Goal: Task Accomplishment & Management: Use online tool/utility

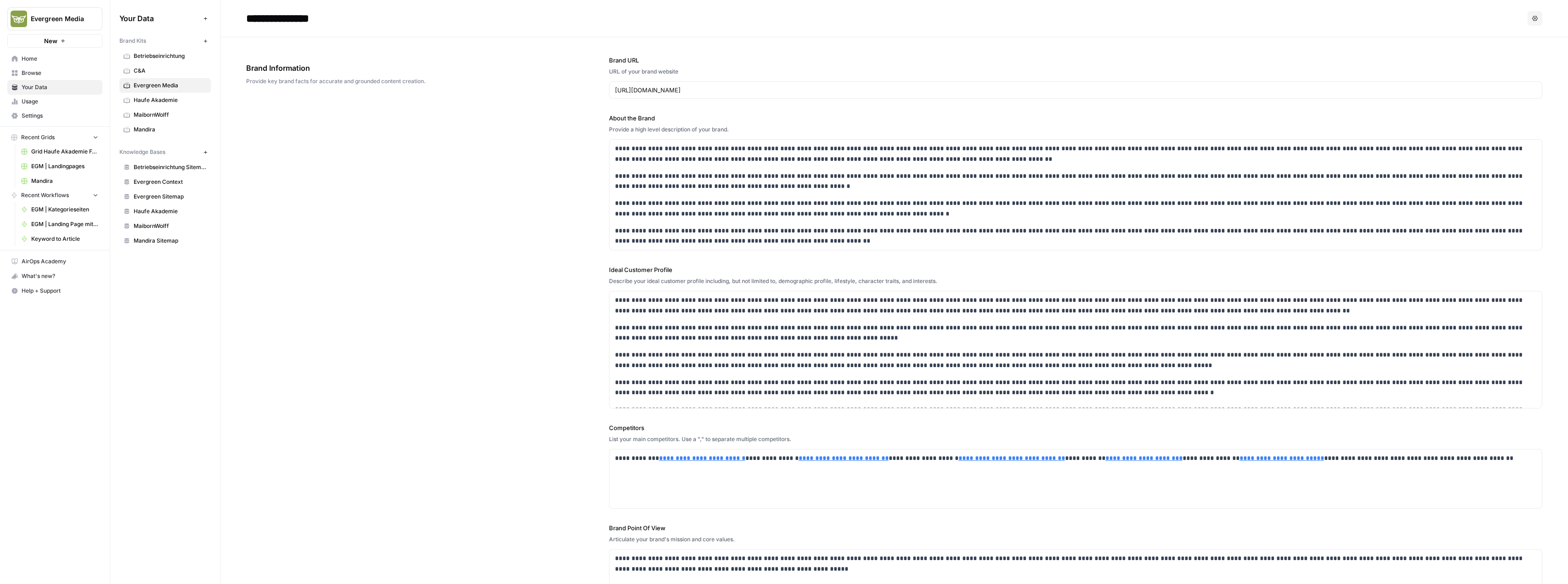
click at [82, 163] on span "EGM | Landingpages" at bounding box center [64, 166] width 67 height 8
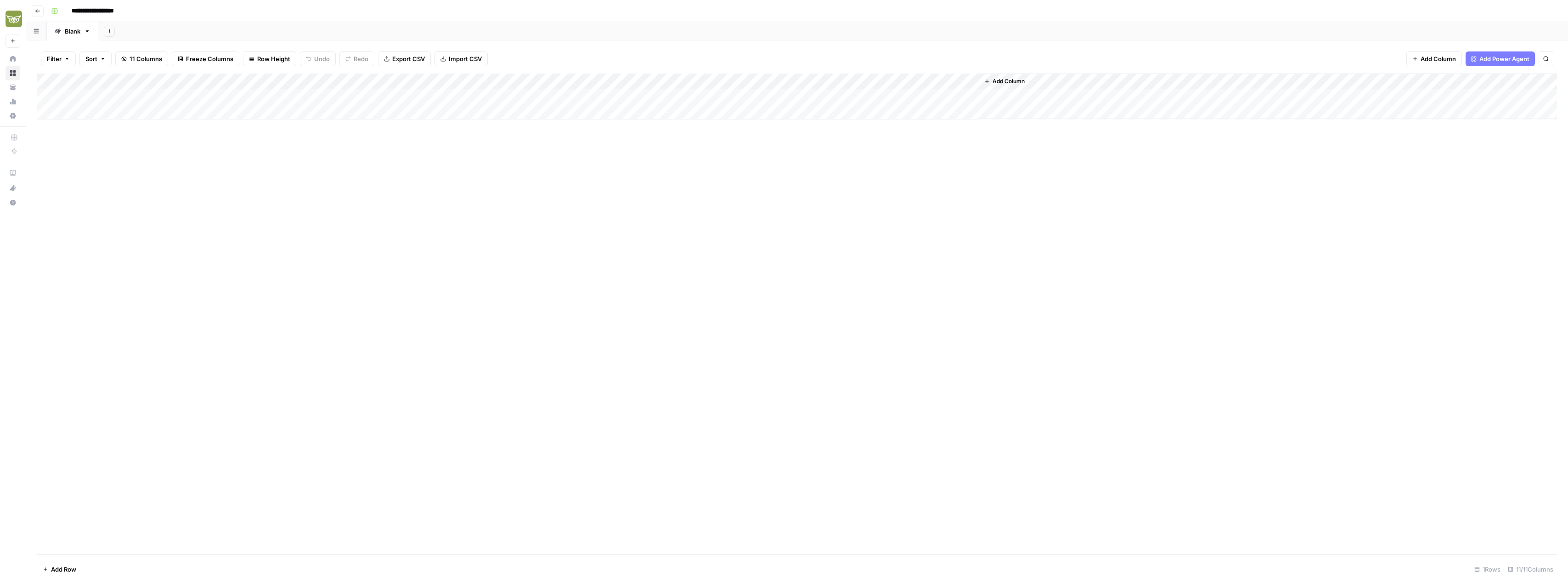
click at [514, 97] on div "Add Column" at bounding box center [797, 97] width 1520 height 46
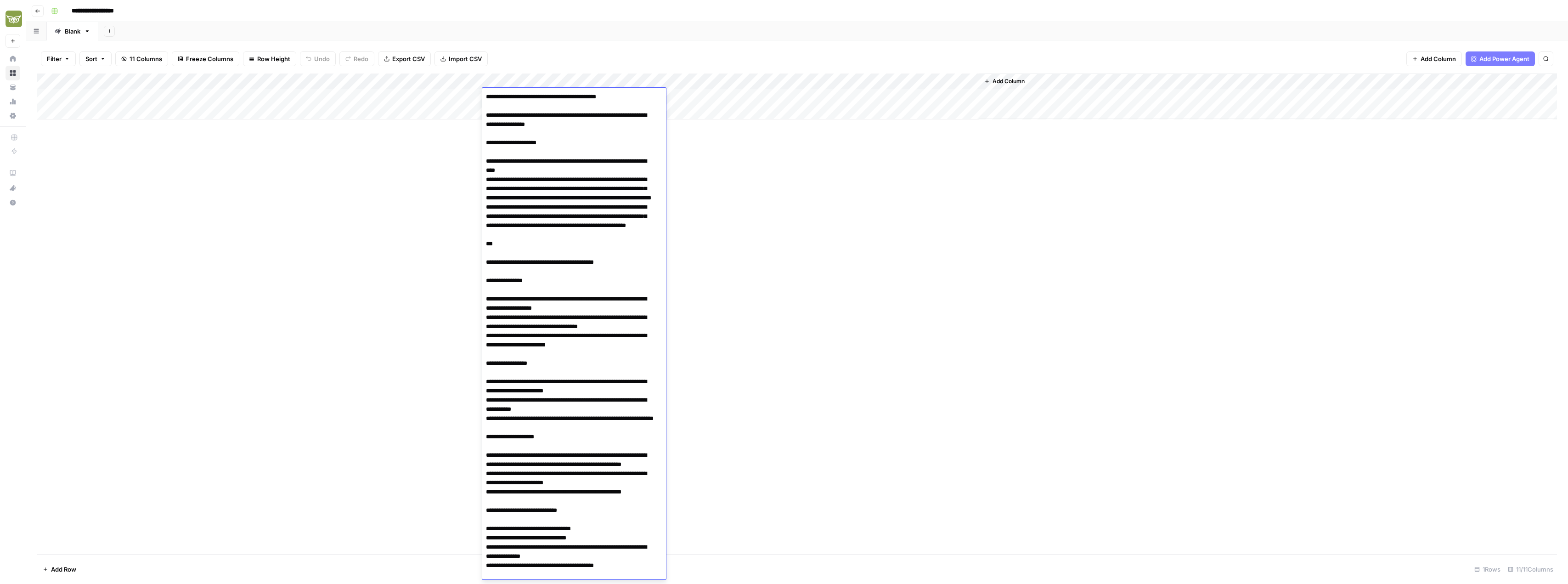
click at [809, 233] on div "Add Column" at bounding box center [797, 314] width 1520 height 481
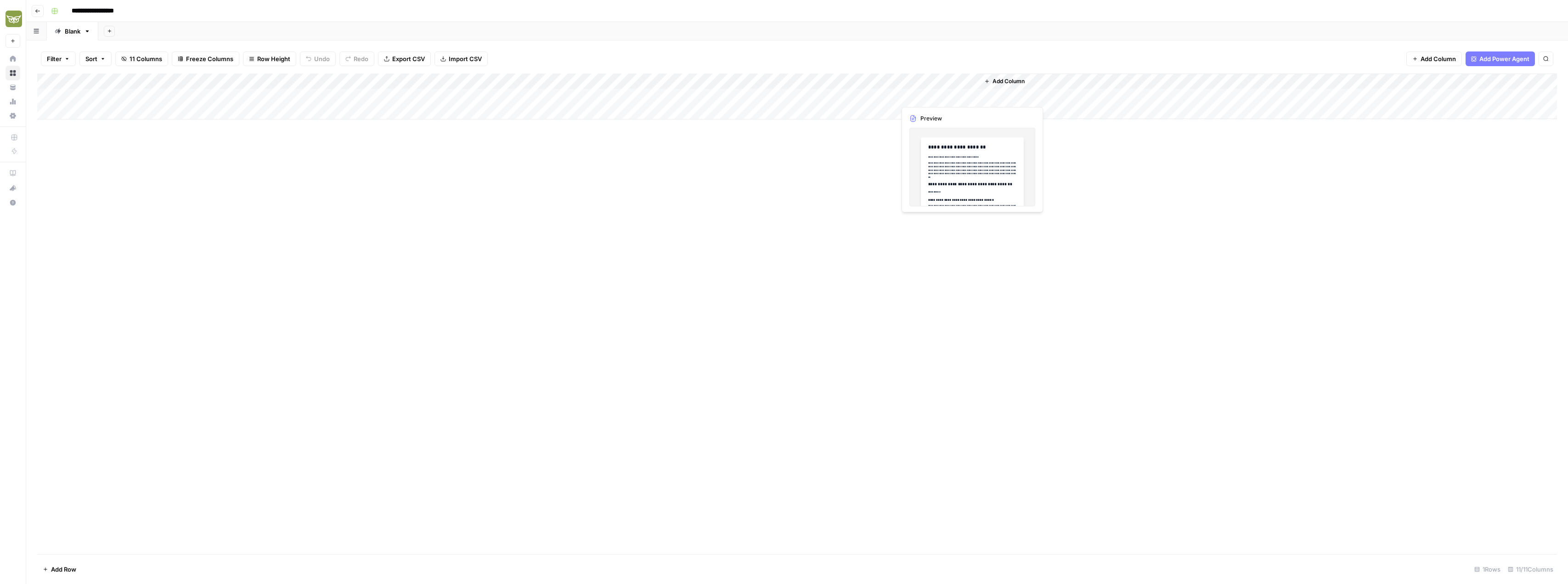
click at [918, 97] on div "Add Column" at bounding box center [797, 97] width 1520 height 46
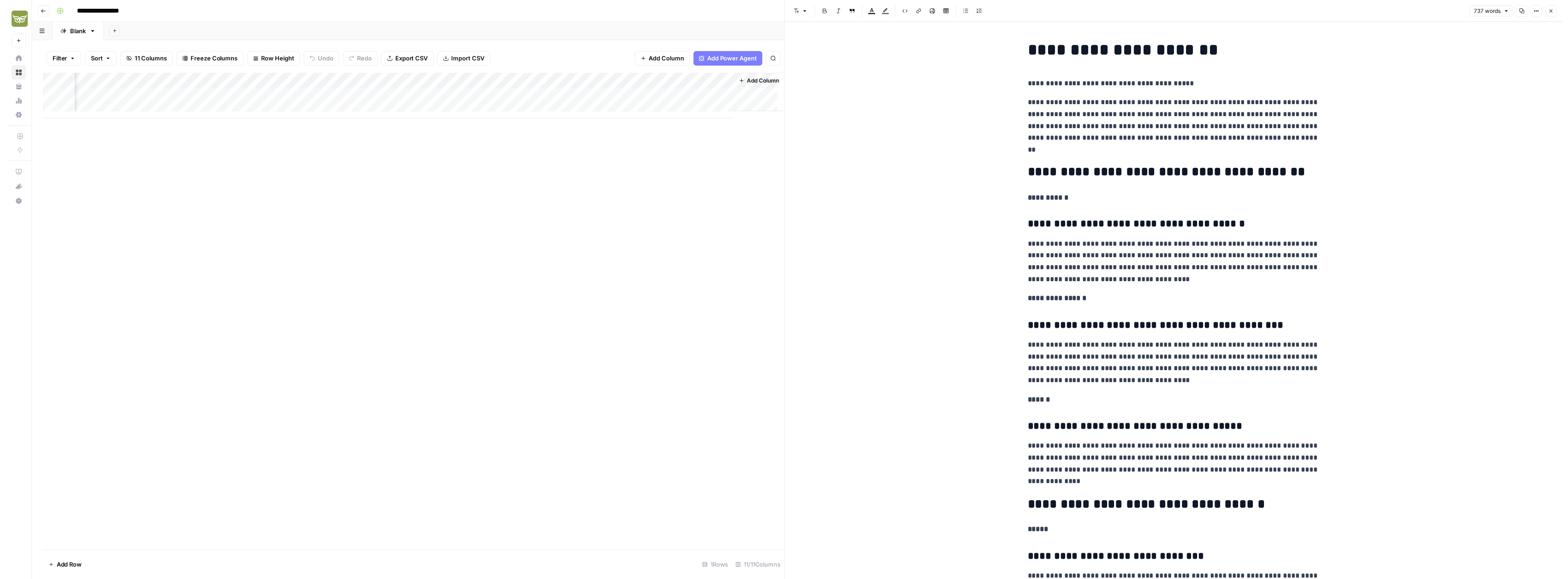
scroll to position [0, 254]
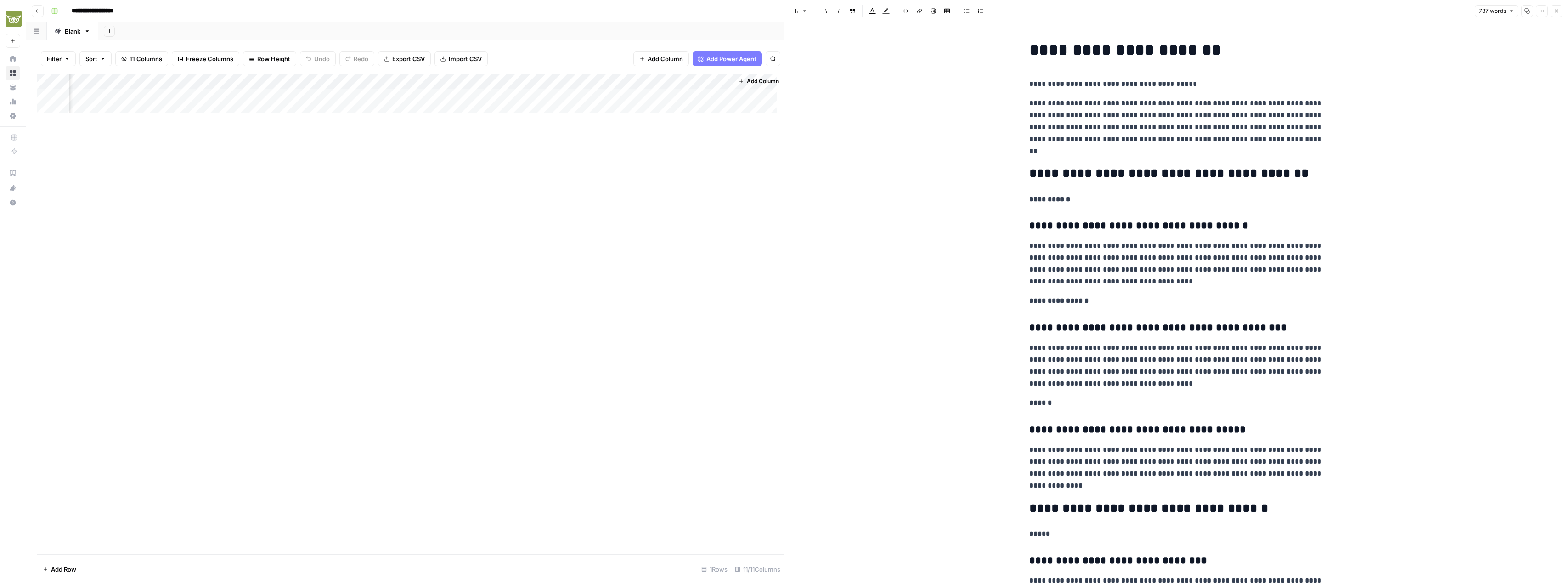
click at [599, 95] on div "Add Column" at bounding box center [410, 97] width 747 height 46
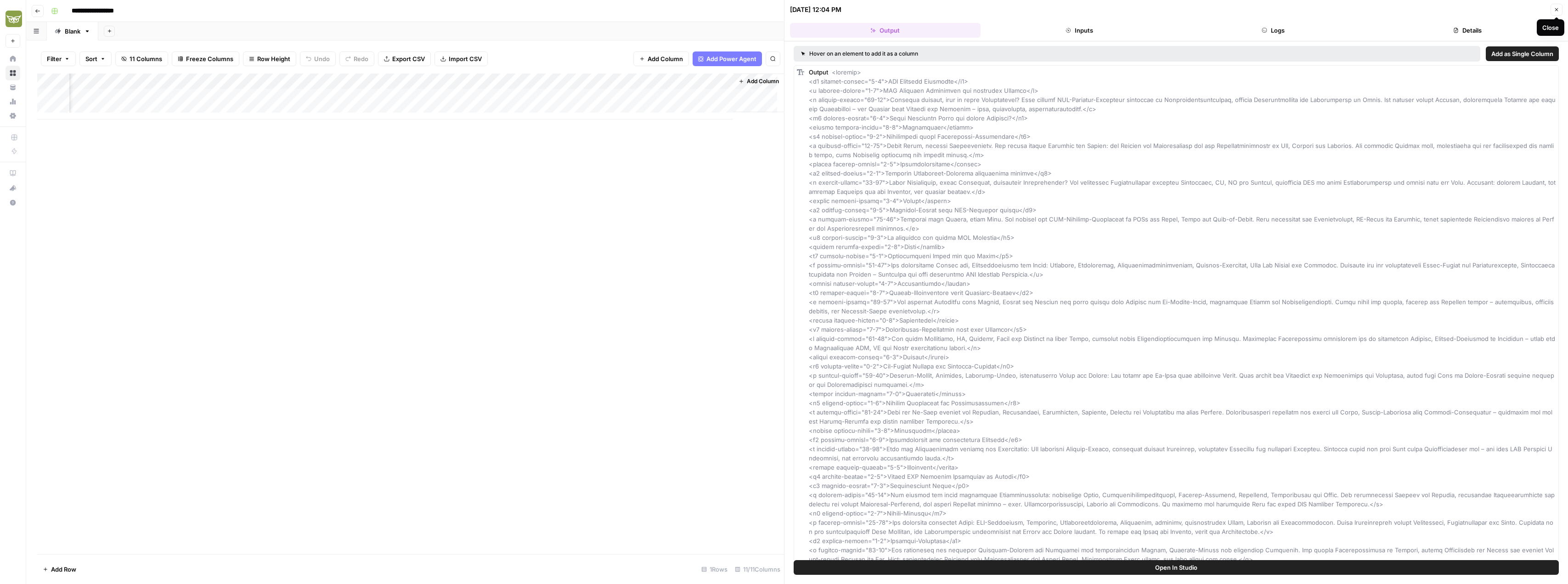
click at [1560, 9] on button "Close" at bounding box center [1557, 9] width 12 height 12
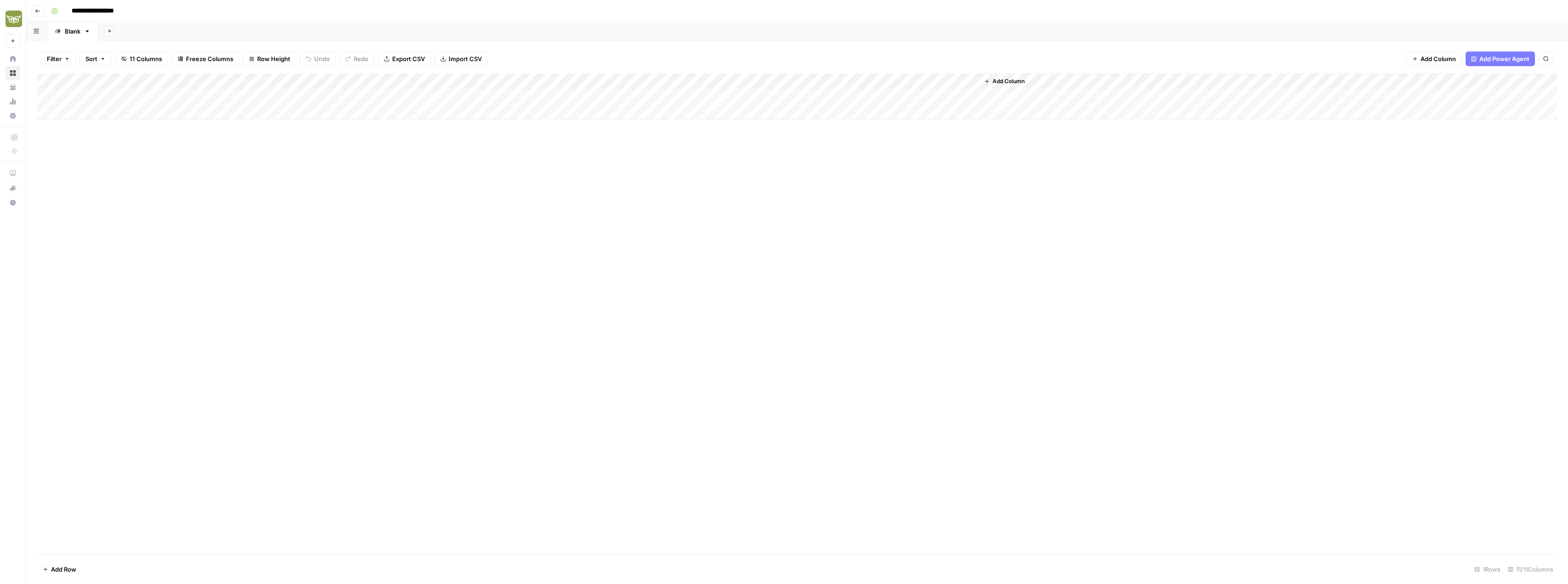
click at [752, 97] on div "Add Column" at bounding box center [797, 97] width 1520 height 46
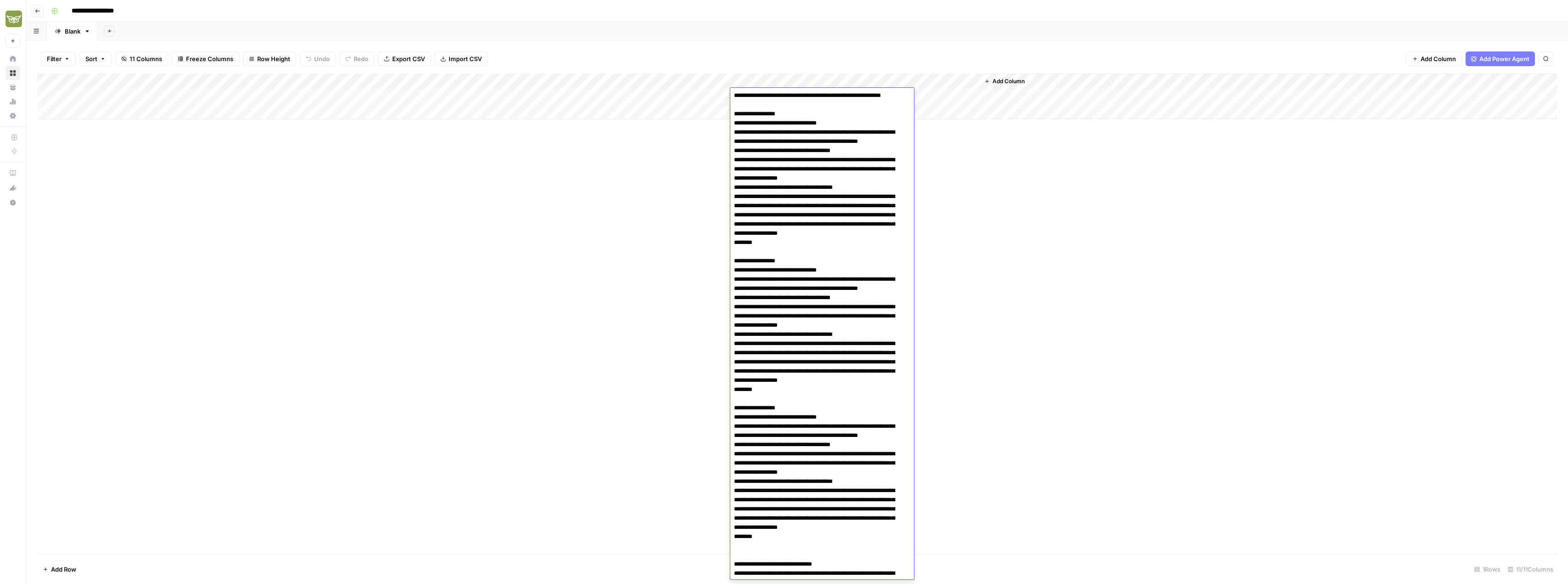
scroll to position [130, 0]
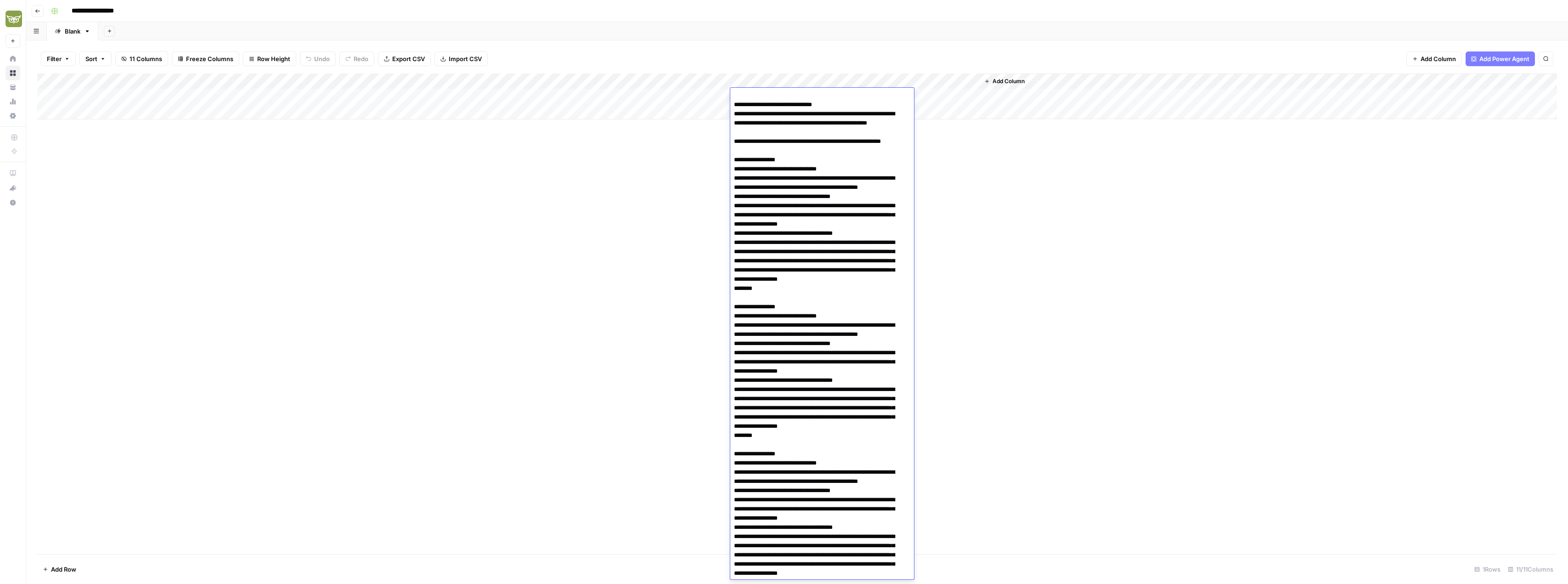
click at [992, 227] on div "Add Column" at bounding box center [797, 314] width 1520 height 481
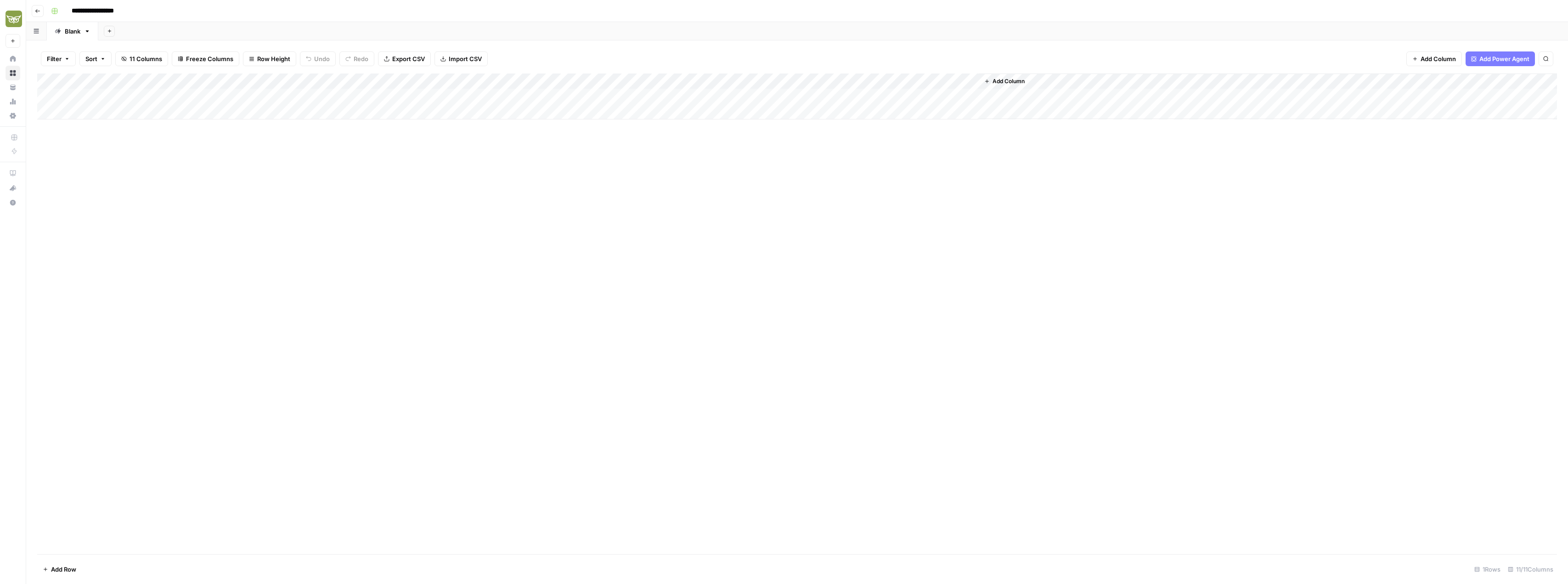
click at [921, 98] on div "Add Column" at bounding box center [797, 97] width 1520 height 46
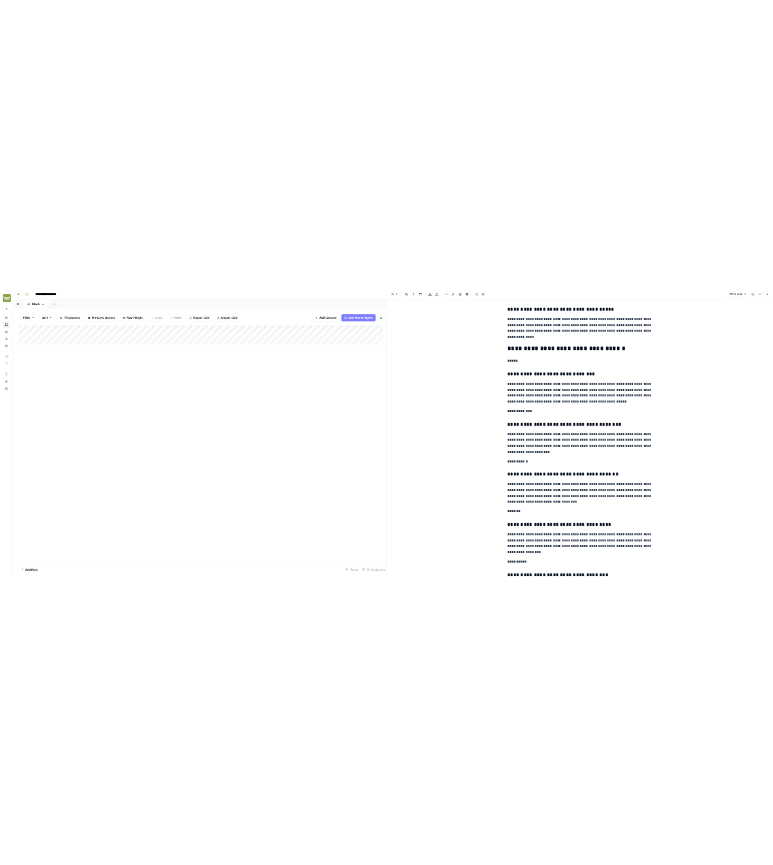
scroll to position [494, 0]
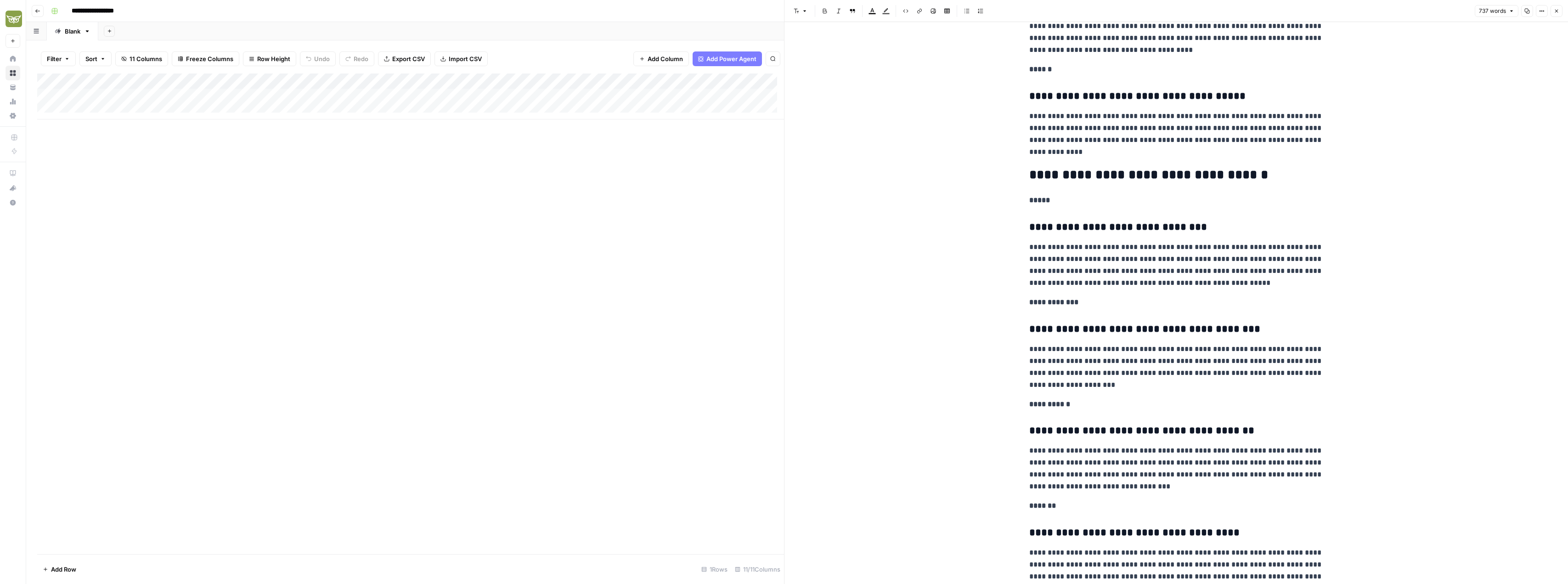
click at [1530, 12] on button "Copy" at bounding box center [1528, 11] width 12 height 12
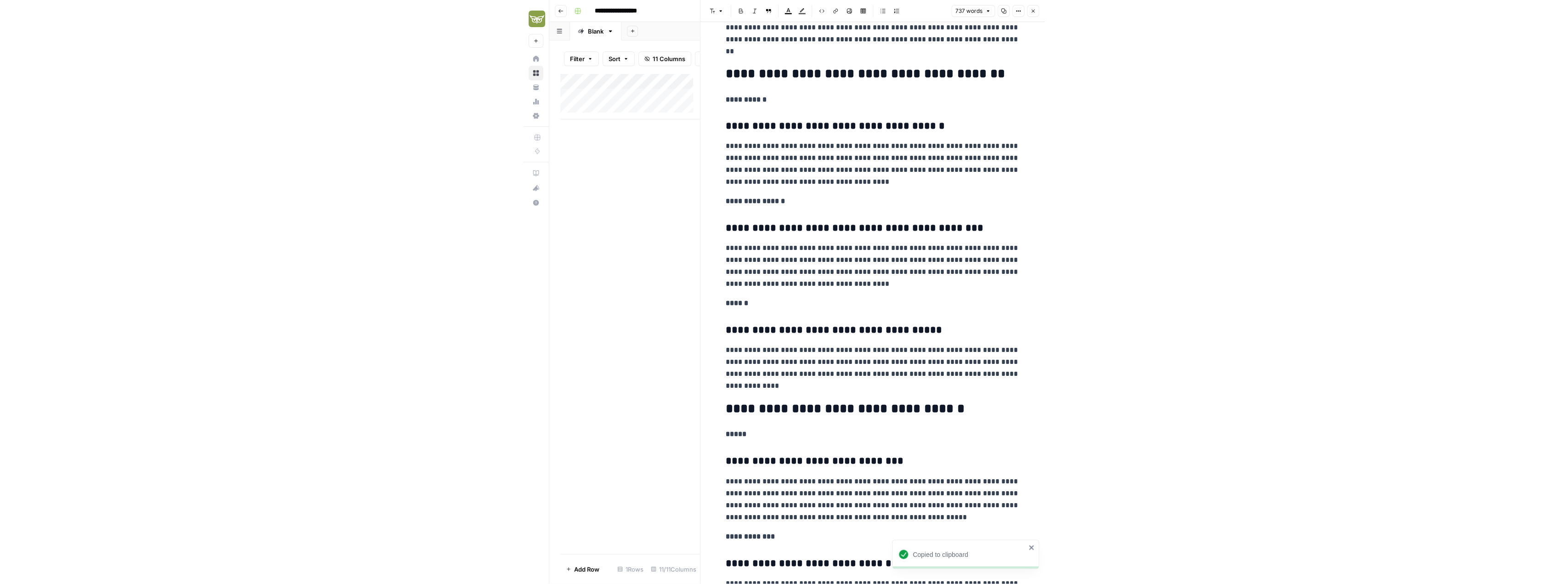
scroll to position [0, 0]
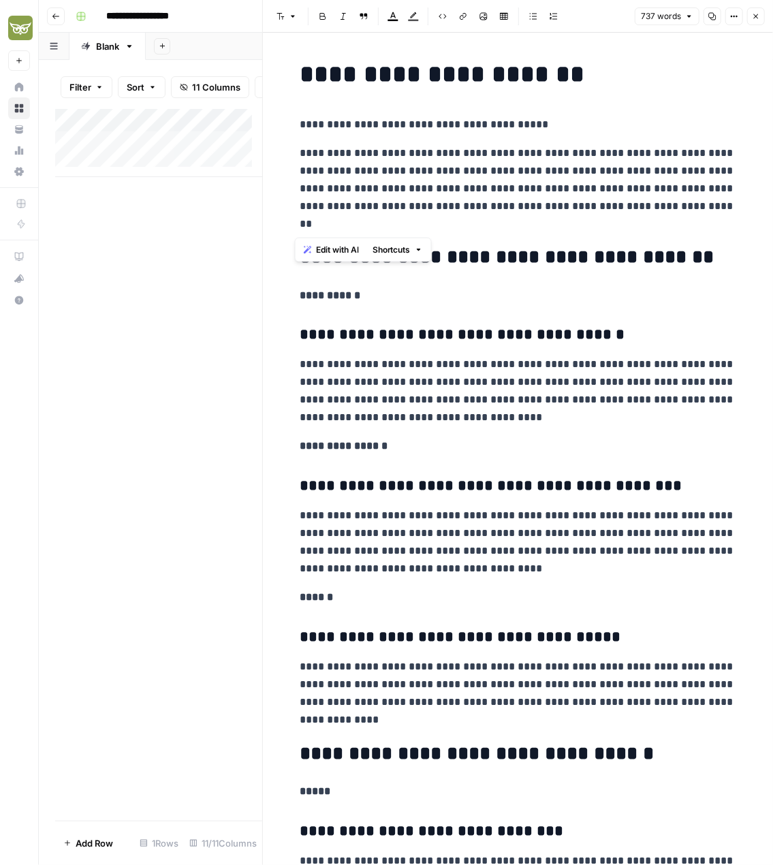
drag, startPoint x: 398, startPoint y: 224, endPoint x: 294, endPoint y: 152, distance: 125.8
click at [329, 303] on p "**********" at bounding box center [518, 296] width 436 height 18
click at [330, 297] on strong "**********" at bounding box center [330, 295] width 61 height 10
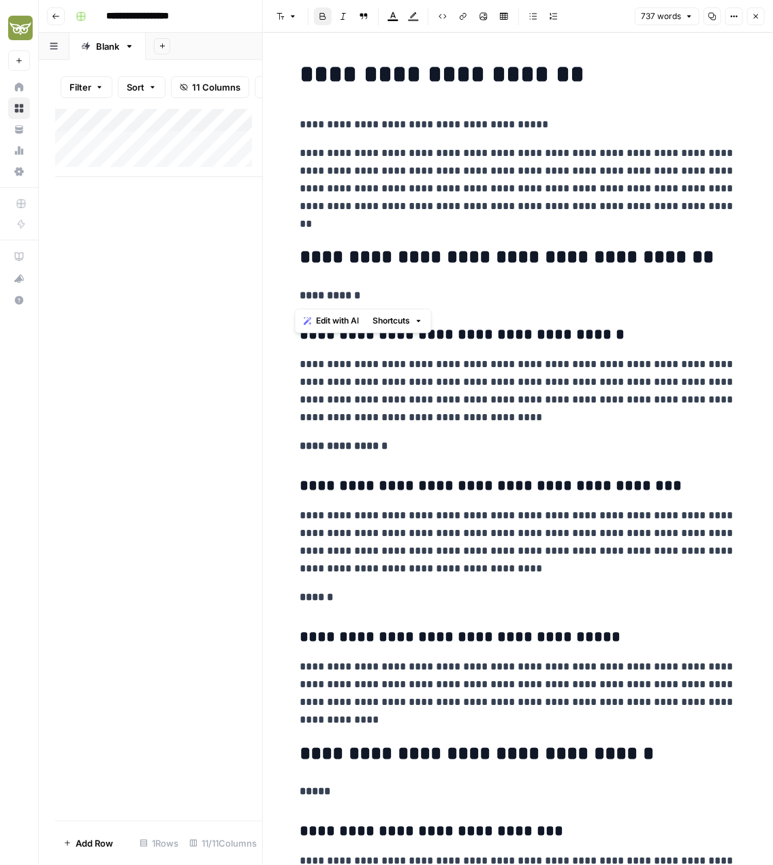
click at [330, 297] on strong "**********" at bounding box center [330, 295] width 61 height 10
click at [331, 296] on strong "**********" at bounding box center [330, 295] width 61 height 10
drag, startPoint x: 297, startPoint y: 291, endPoint x: 359, endPoint y: 297, distance: 61.6
click at [359, 297] on p "**********" at bounding box center [518, 296] width 436 height 18
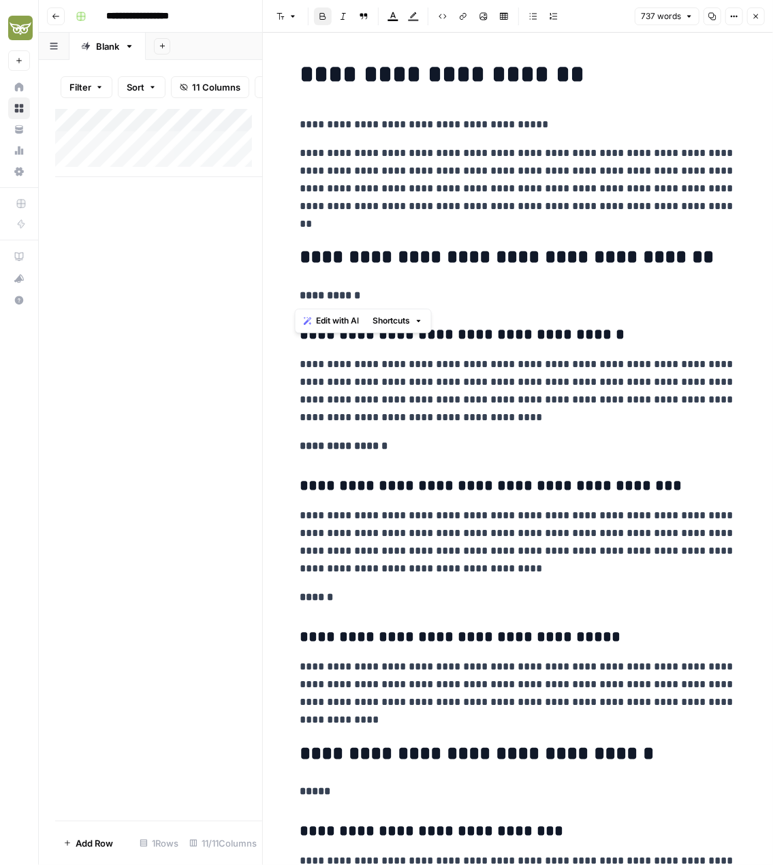
copy strong "**********"
click at [720, 17] on button "Copy" at bounding box center [712, 16] width 18 height 18
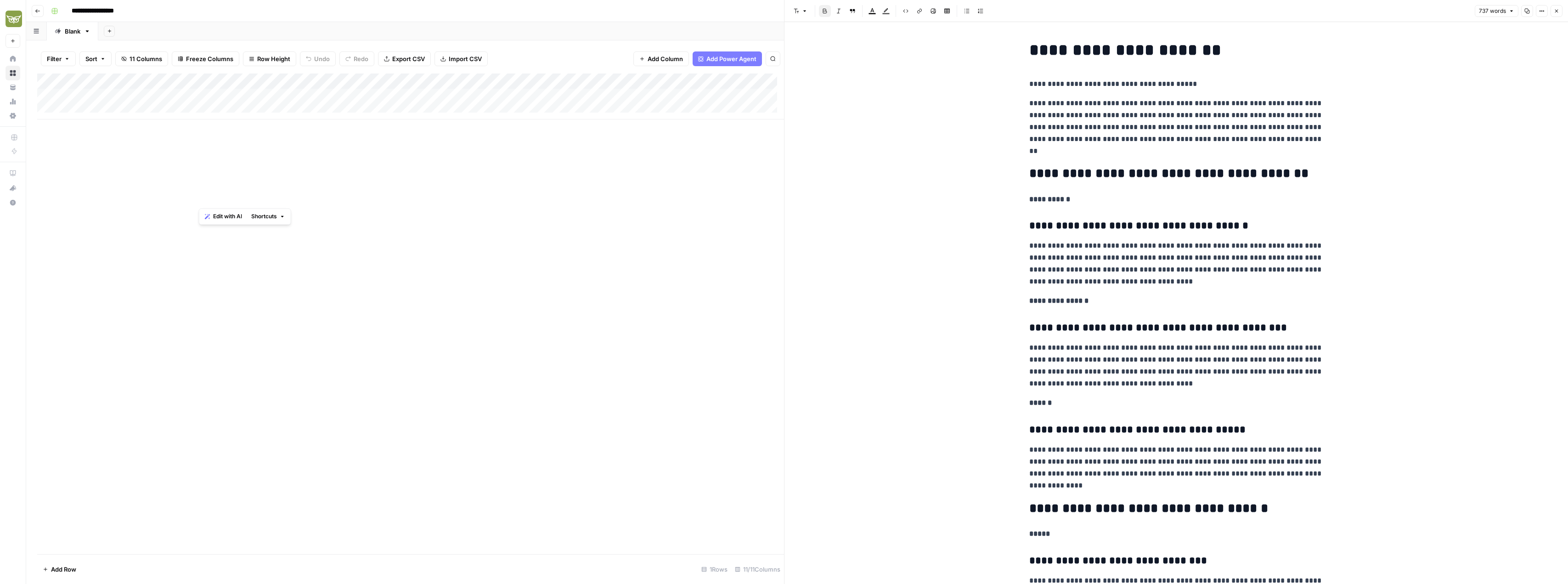
click at [120, 108] on div "Add Column" at bounding box center [410, 97] width 747 height 46
click at [107, 111] on div "Add Column" at bounding box center [410, 104] width 747 height 61
click at [107, 110] on div "Add Column" at bounding box center [410, 104] width 747 height 61
type textarea "**********"
click at [134, 111] on textarea "**********" at bounding box center [142, 112] width 147 height 13
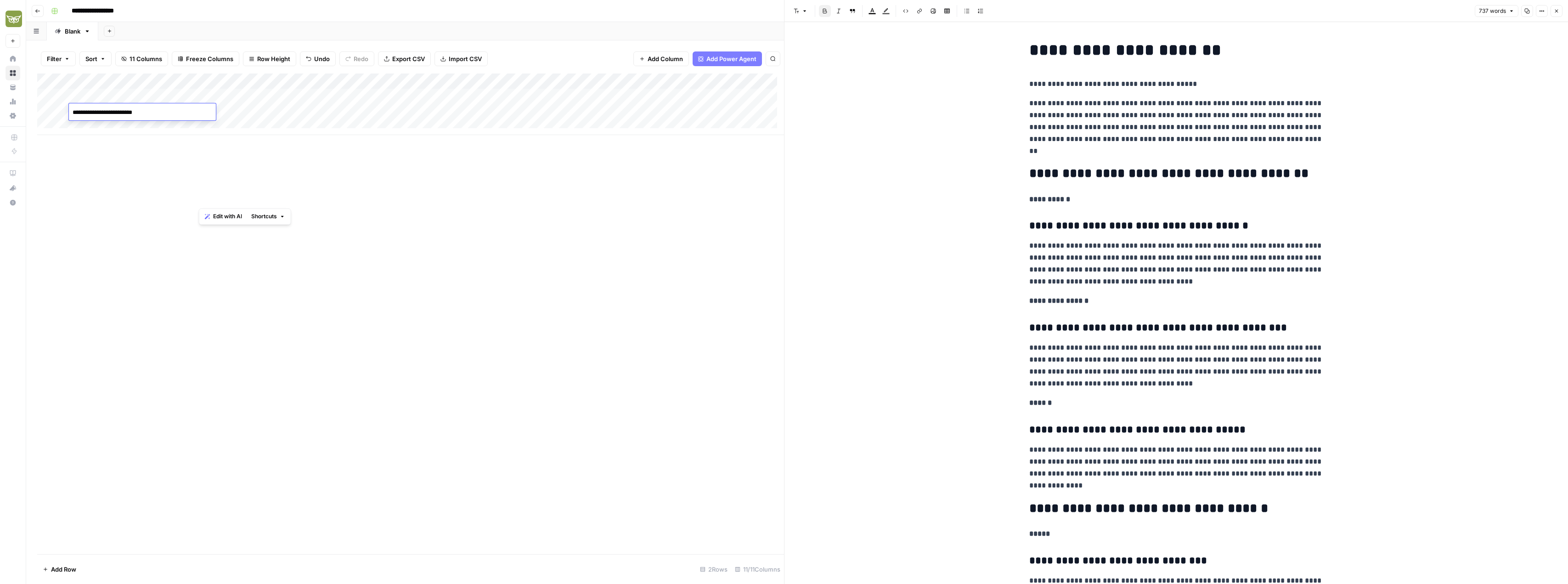
click at [261, 113] on div "Add Column" at bounding box center [410, 104] width 747 height 61
click at [327, 109] on div "Add Column" at bounding box center [410, 104] width 747 height 61
type textarea "**********"
click at [493, 178] on div "Add Column" at bounding box center [410, 314] width 747 height 481
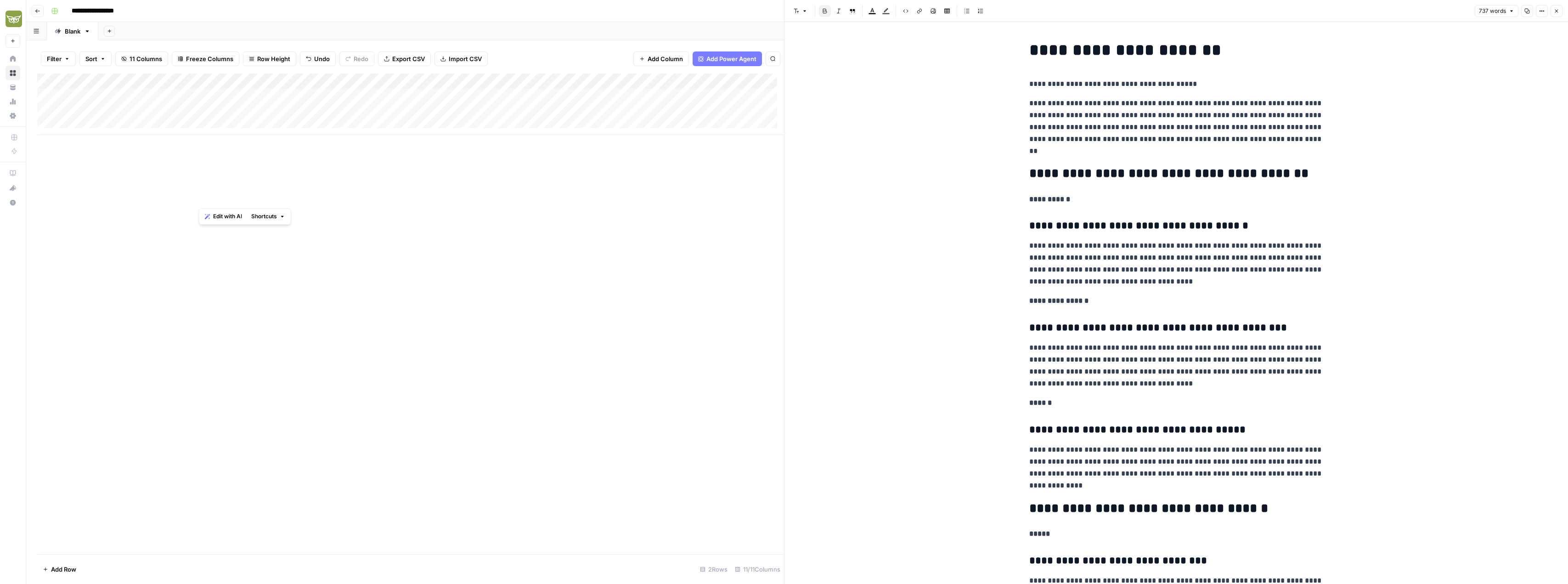
click at [435, 95] on div "Add Column" at bounding box center [410, 104] width 747 height 61
click at [444, 184] on div "Add Column" at bounding box center [410, 314] width 747 height 481
click at [269, 110] on div "Add Column" at bounding box center [410, 104] width 747 height 61
click at [172, 111] on div "Add Column" at bounding box center [410, 104] width 747 height 61
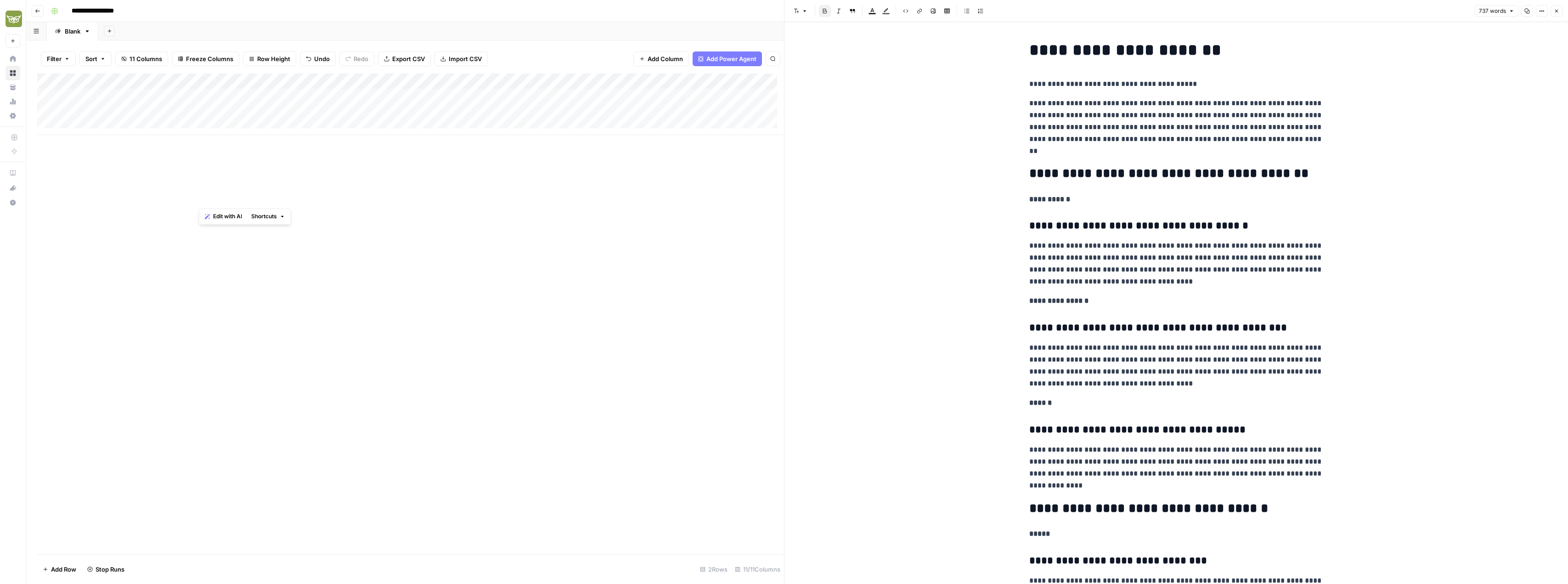
click at [432, 111] on div "Add Column" at bounding box center [410, 104] width 747 height 61
type textarea "**********"
click at [501, 182] on div "Add Column" at bounding box center [410, 314] width 747 height 481
click at [517, 93] on div "Add Column" at bounding box center [410, 104] width 747 height 61
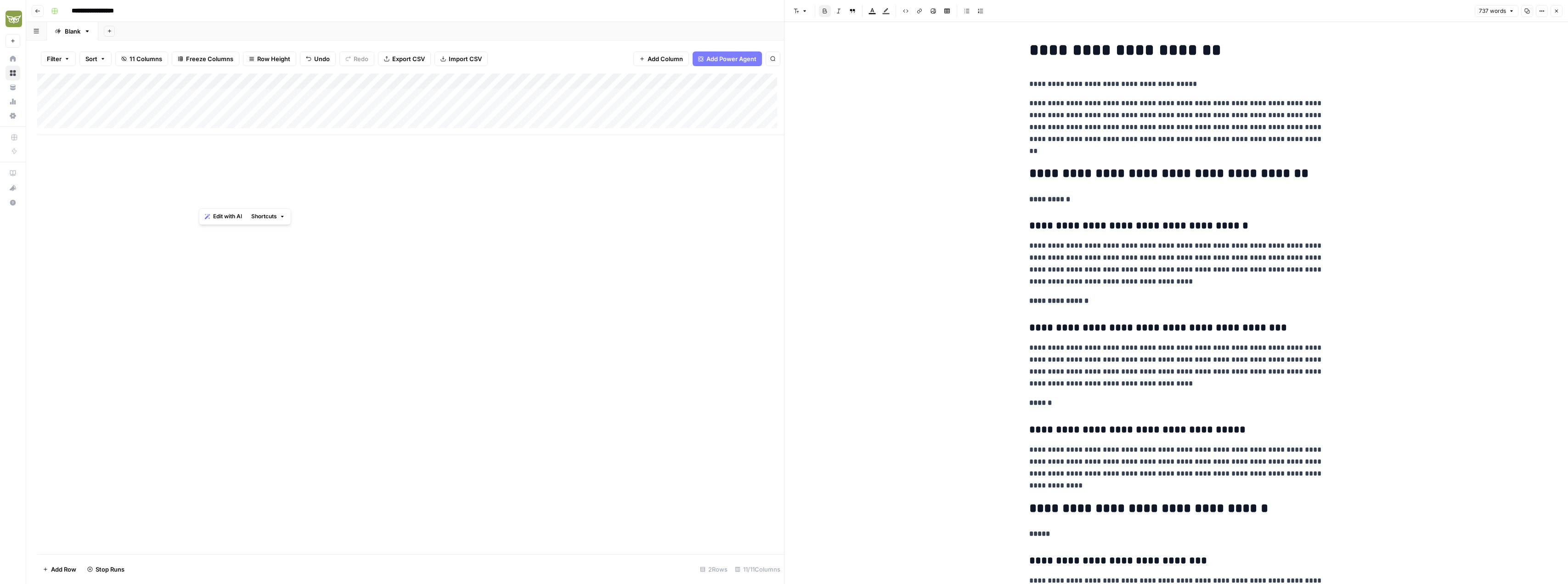
click at [517, 93] on div "Add Column" at bounding box center [410, 104] width 747 height 61
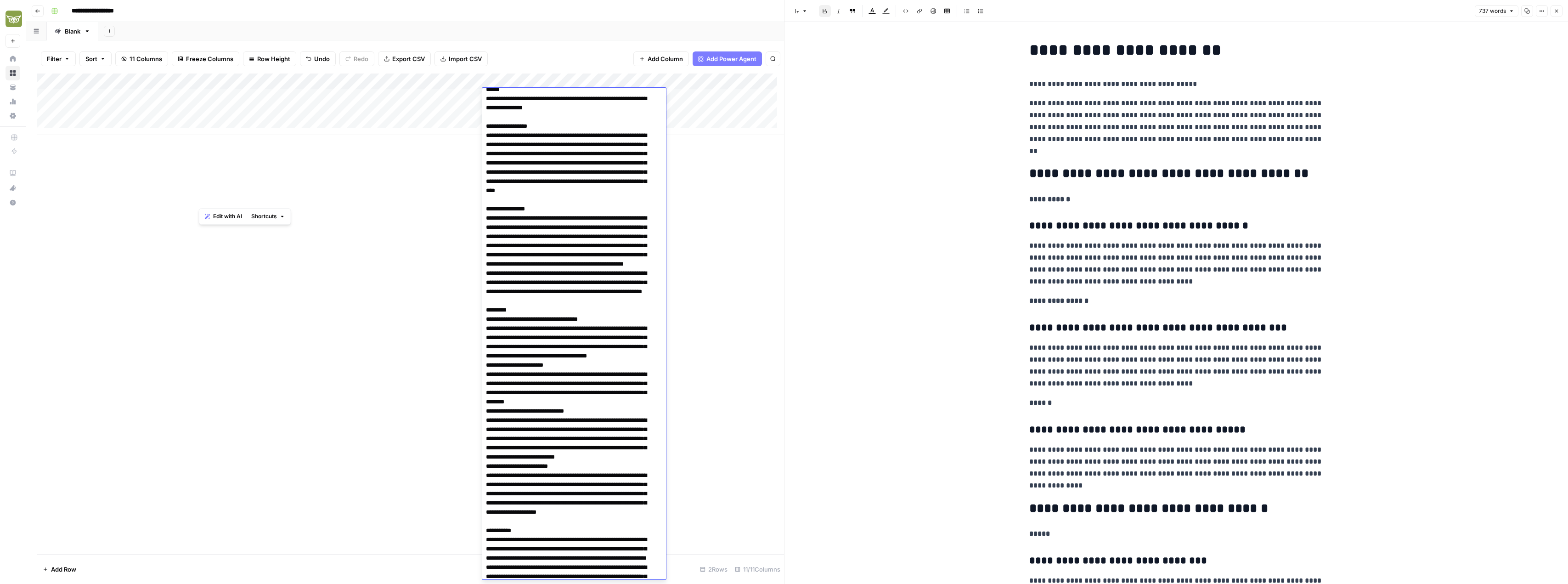
scroll to position [1628, 0]
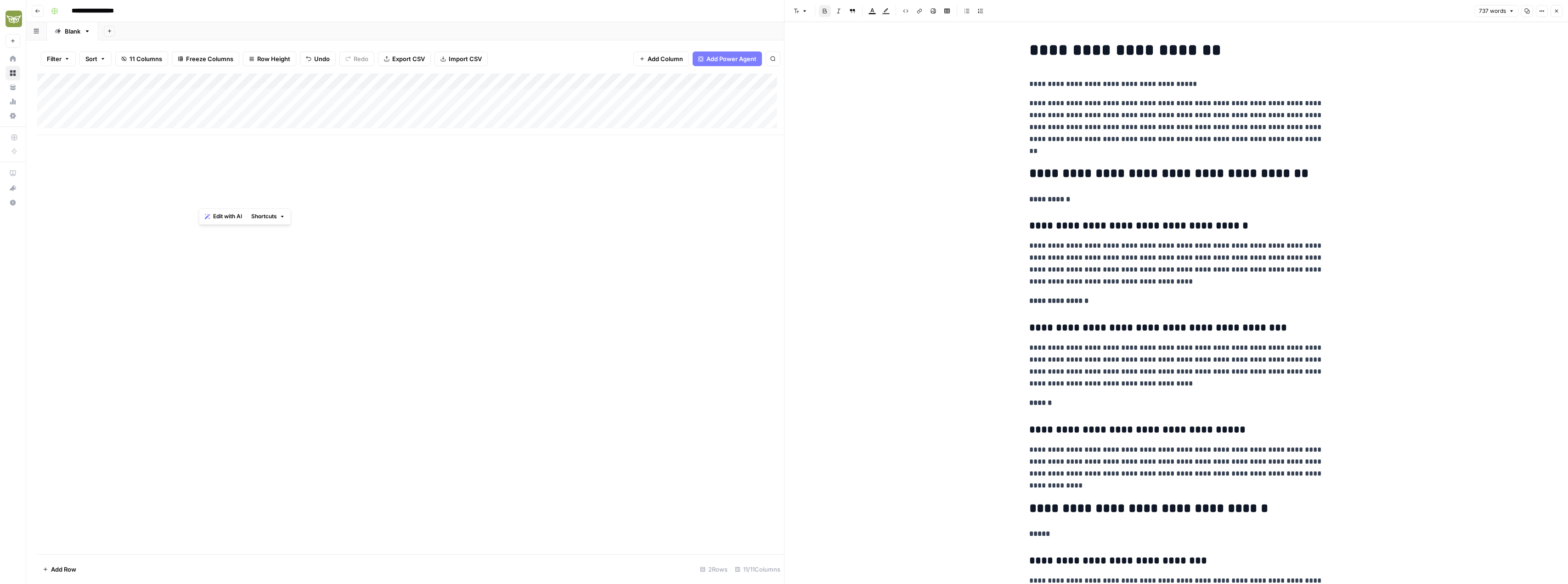
click at [1557, 13] on icon "button" at bounding box center [1557, 11] width 5 height 5
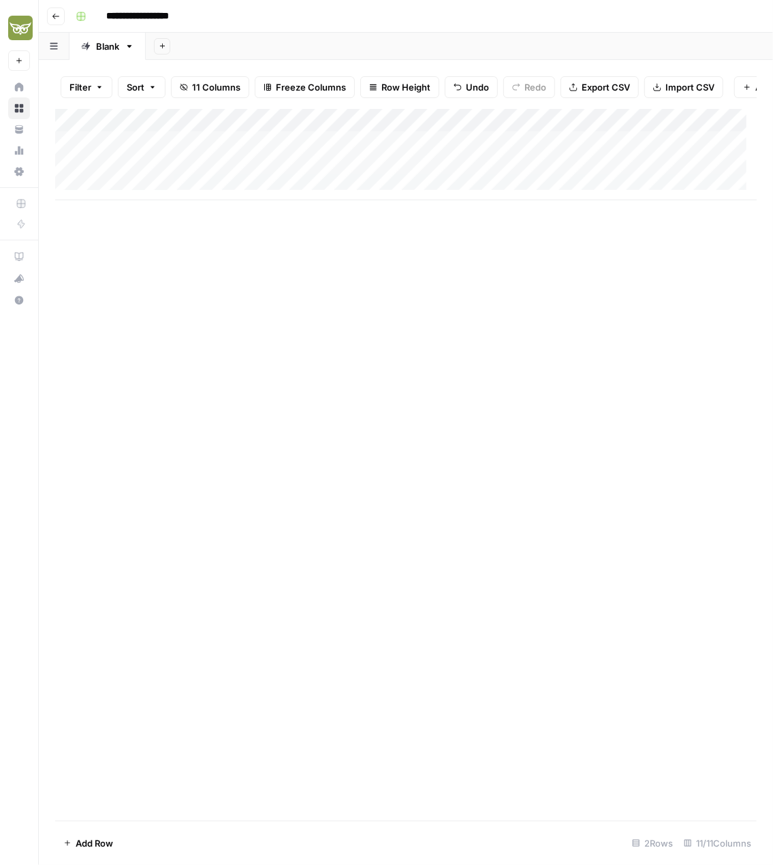
click at [618, 152] on div "Add Column" at bounding box center [405, 154] width 701 height 91
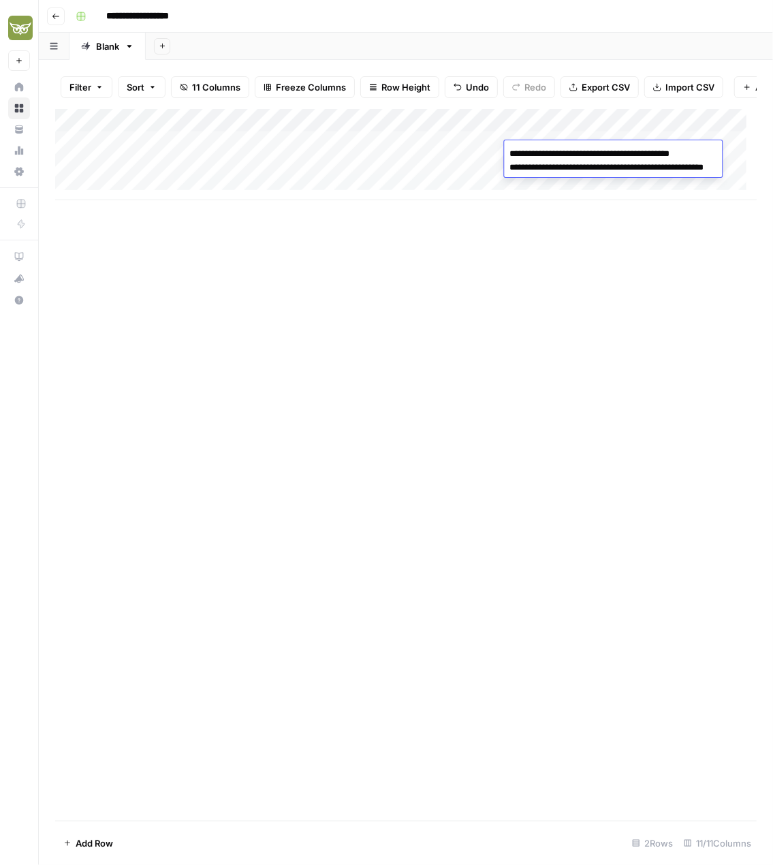
drag, startPoint x: 565, startPoint y: 168, endPoint x: 623, endPoint y: 170, distance: 57.9
click at [623, 170] on textarea "**********" at bounding box center [634, 160] width 261 height 33
click at [611, 251] on div "Add Column" at bounding box center [405, 464] width 701 height 711
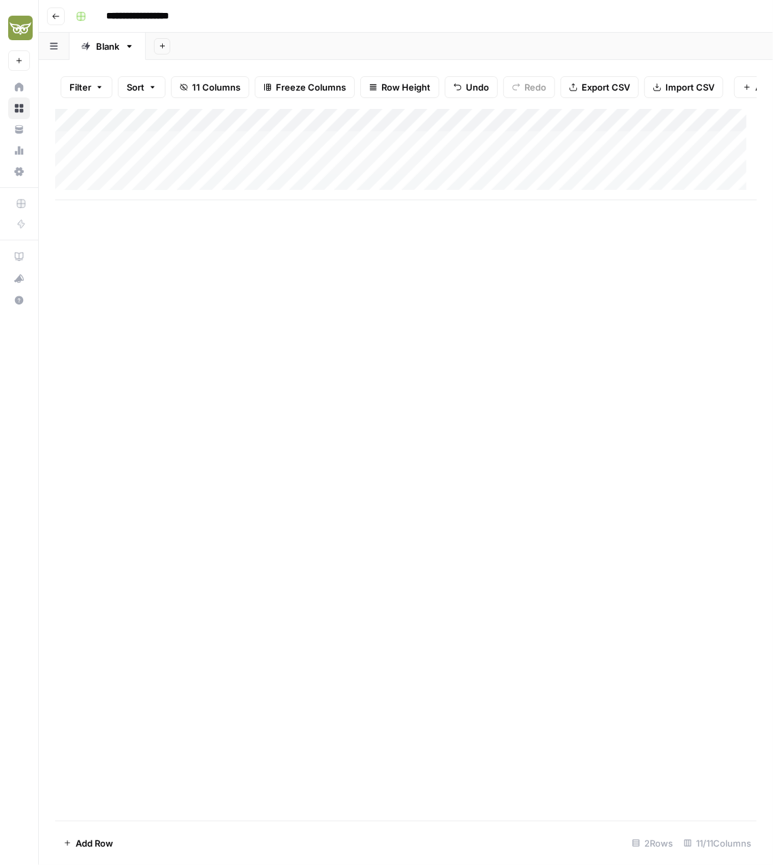
click at [626, 168] on div "Add Column" at bounding box center [405, 154] width 701 height 91
type textarea "**********"
click at [639, 333] on div "Add Column" at bounding box center [405, 464] width 701 height 711
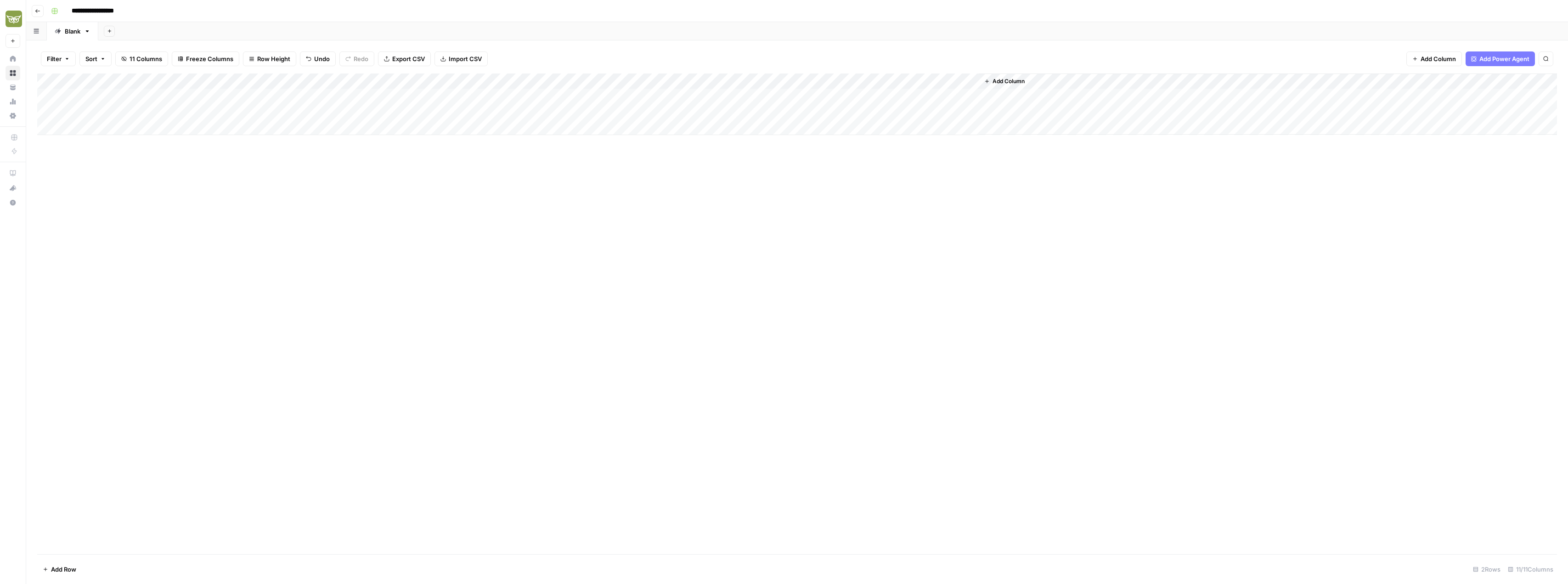
click at [518, 97] on div "Add Column" at bounding box center [797, 104] width 1520 height 61
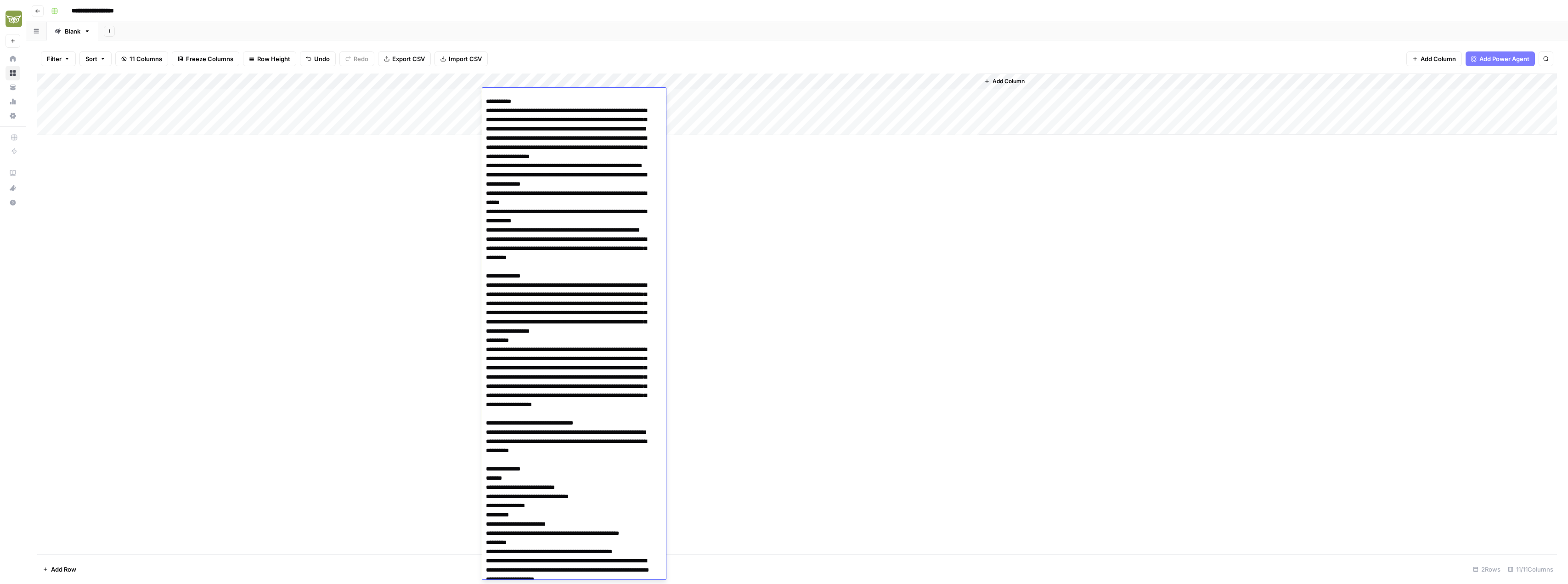
scroll to position [2456, 0]
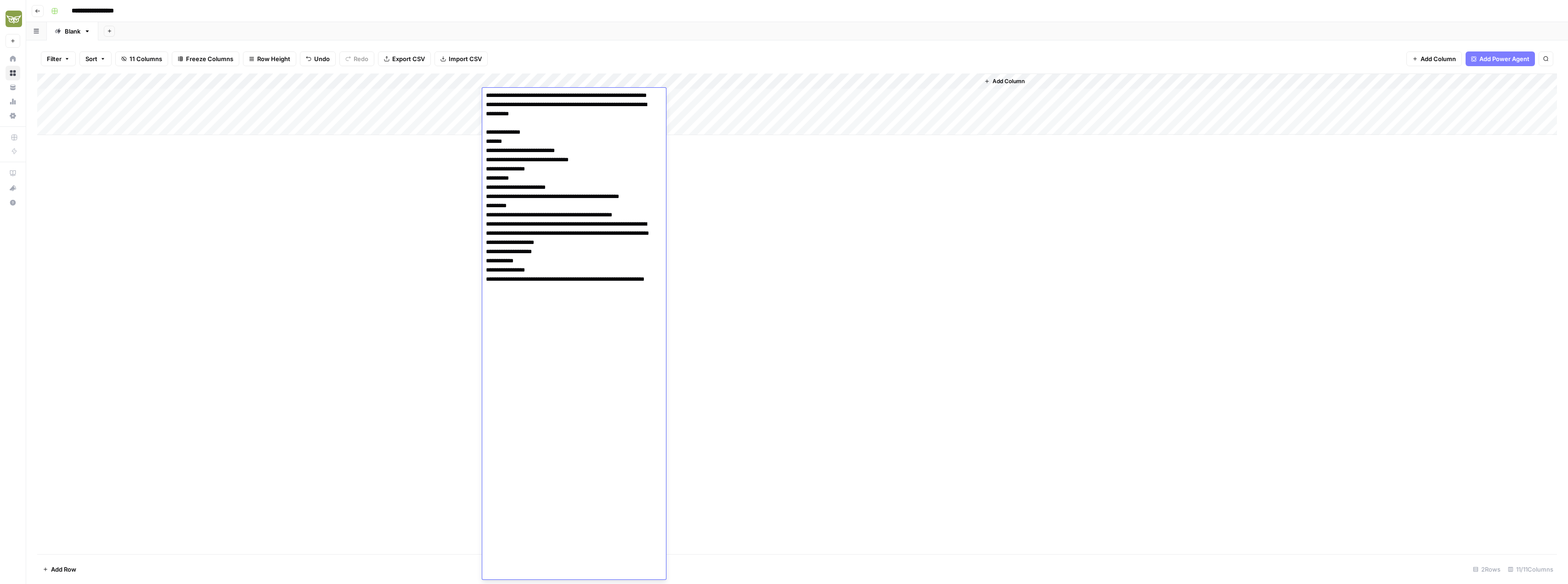
drag, startPoint x: 486, startPoint y: 325, endPoint x: 595, endPoint y: 606, distance: 301.4
click at [595, 584] on html "**********" at bounding box center [784, 292] width 1568 height 584
drag, startPoint x: 574, startPoint y: 250, endPoint x: 607, endPoint y: 255, distance: 33.4
click at [779, 273] on div "Add Column" at bounding box center [797, 314] width 1520 height 481
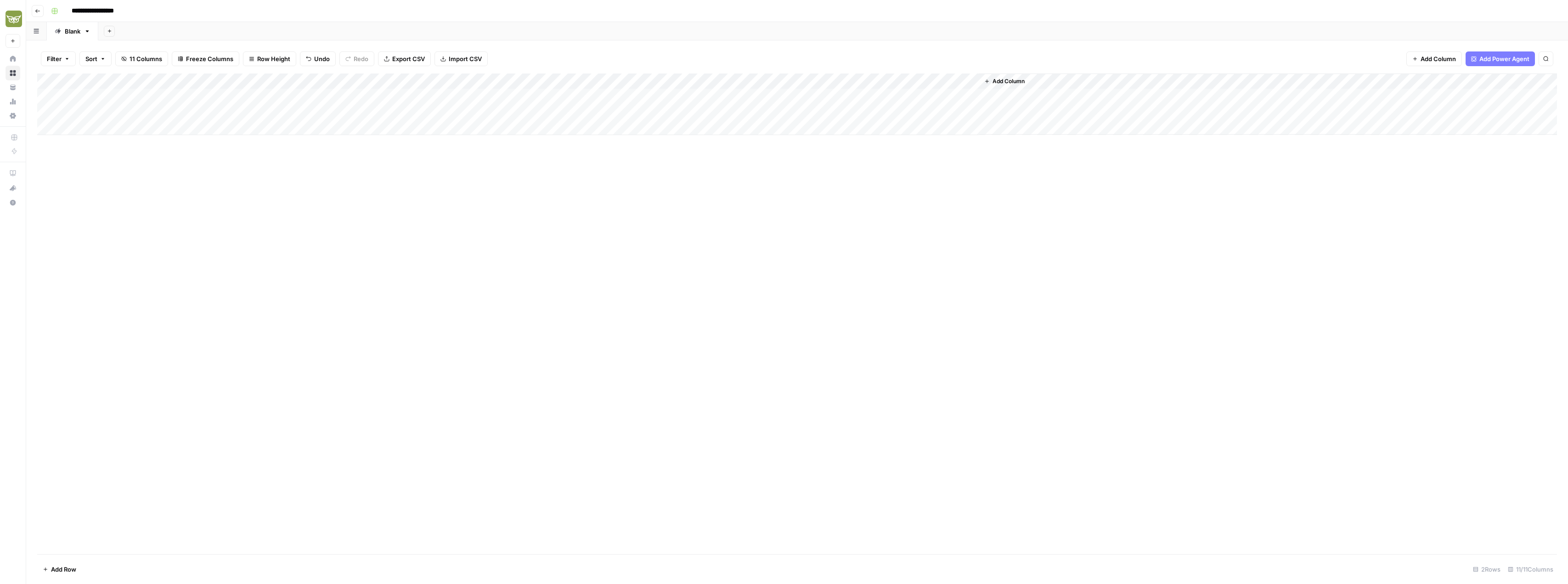
click at [524, 116] on div "Add Column" at bounding box center [797, 104] width 1520 height 61
type textarea "**********"
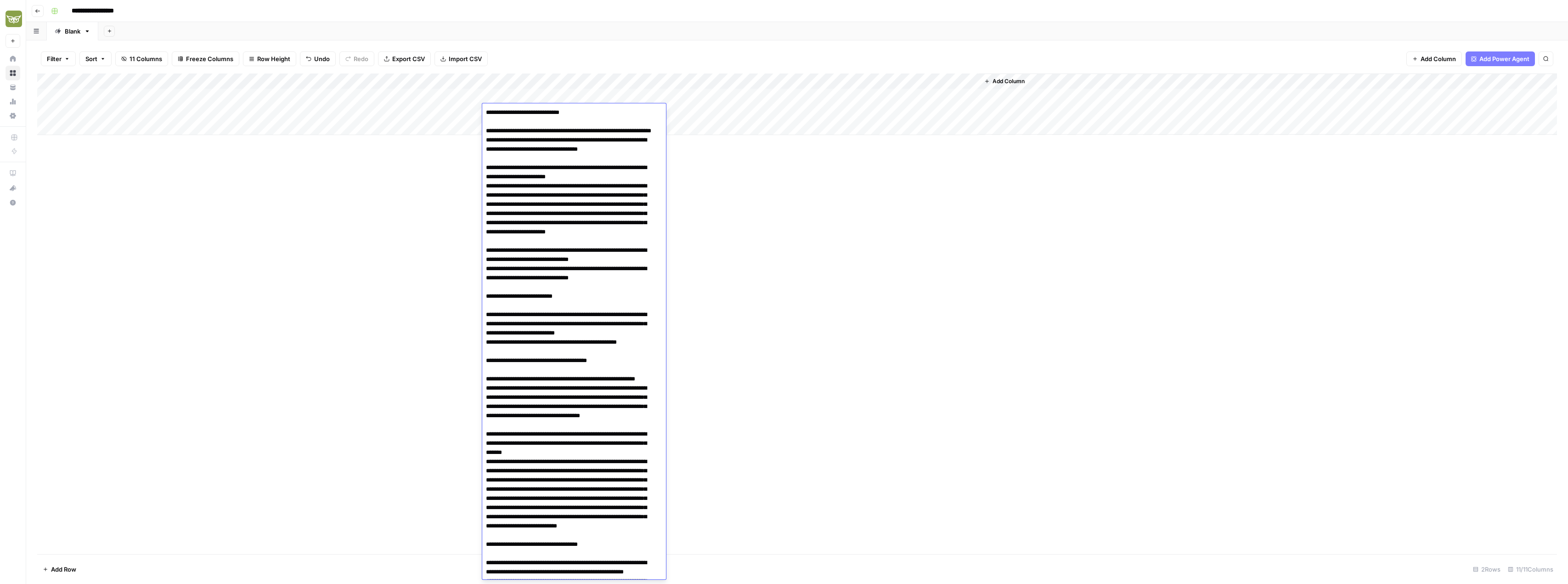
scroll to position [1513, 0]
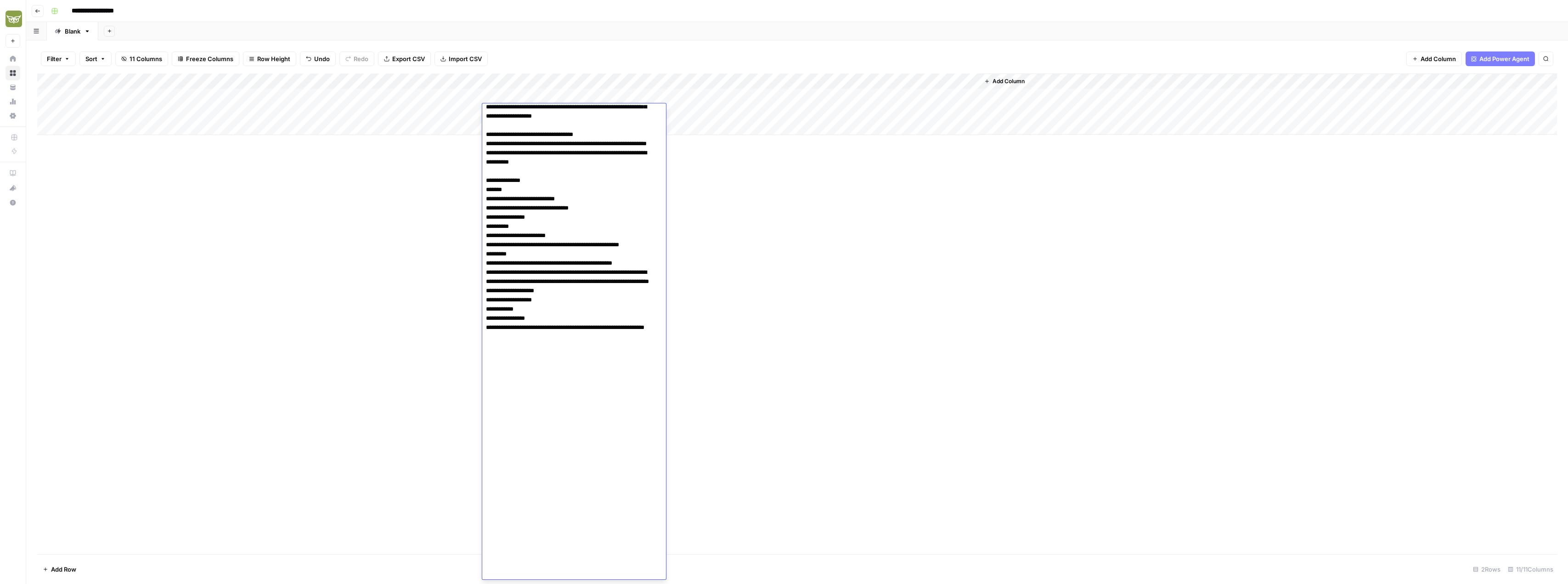
click at [760, 238] on div "Add Column" at bounding box center [797, 314] width 1520 height 481
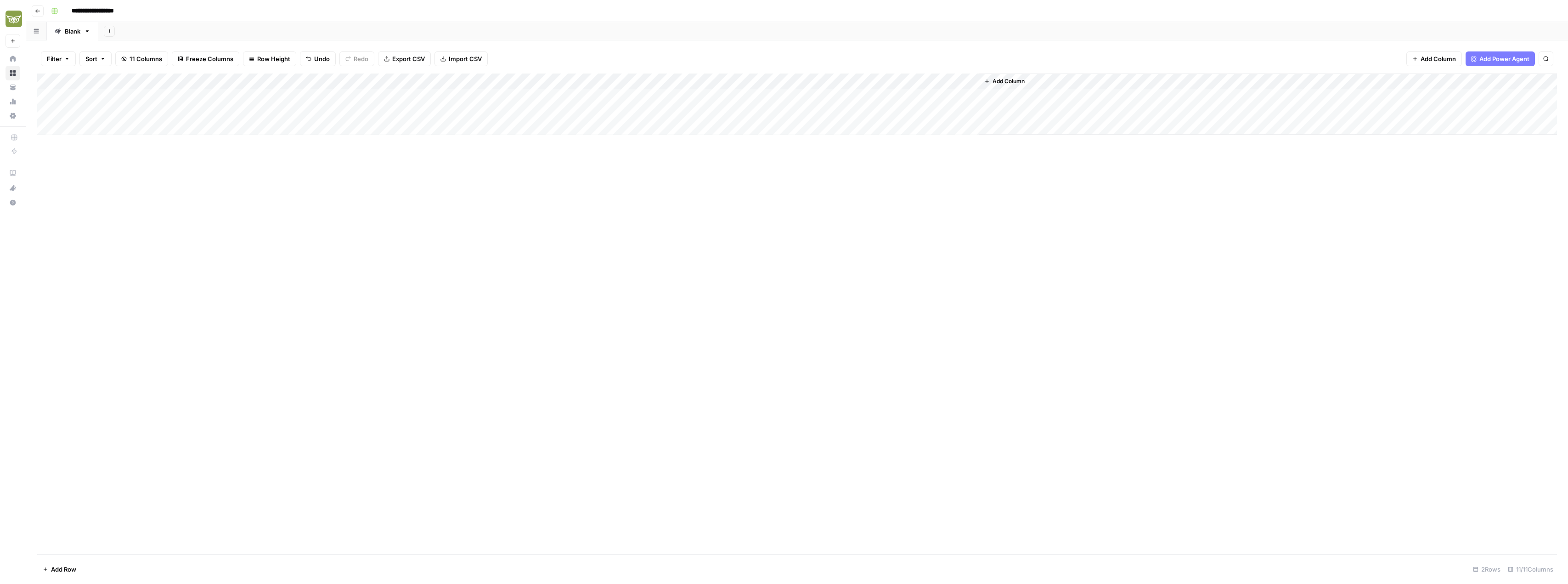
click at [681, 115] on div "Add Column" at bounding box center [797, 104] width 1520 height 61
click at [688, 146] on button "[GEOGRAPHIC_DATA]" at bounding box center [697, 147] width 69 height 11
click at [773, 192] on div "Add Column" at bounding box center [797, 314] width 1520 height 481
click at [775, 98] on div "Add Column" at bounding box center [797, 104] width 1520 height 61
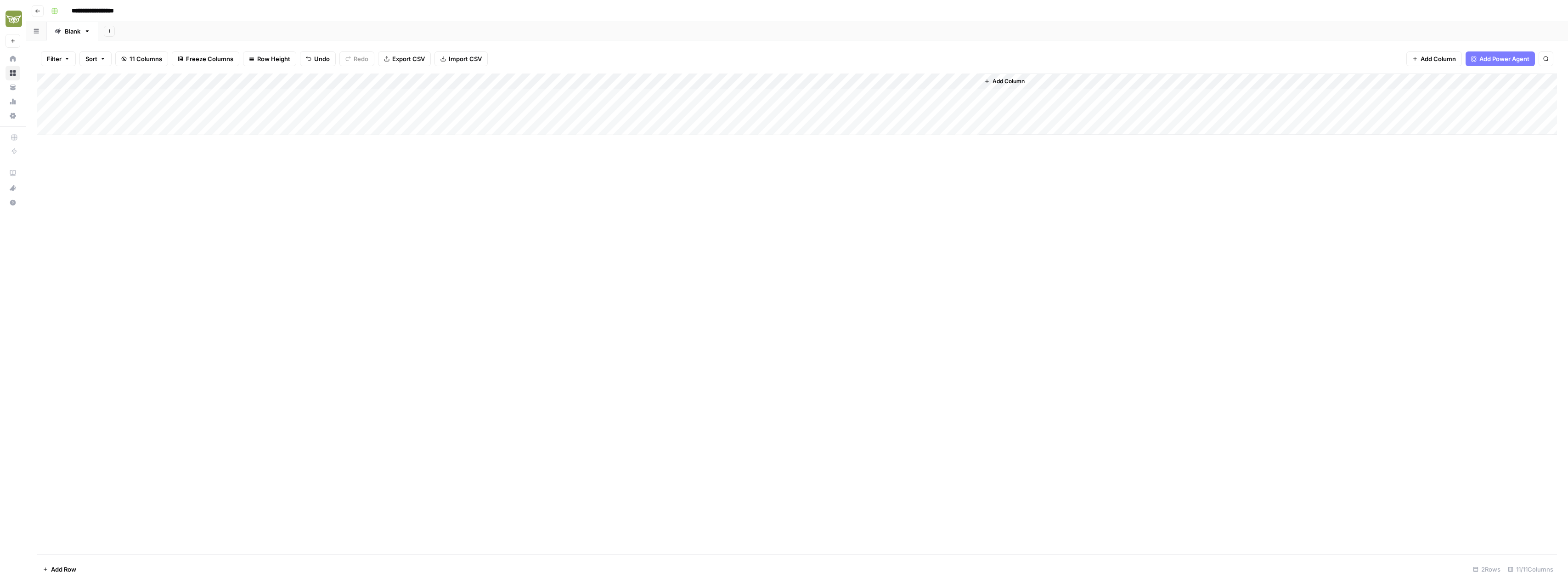
click at [775, 98] on div "Add Column" at bounding box center [797, 104] width 1520 height 61
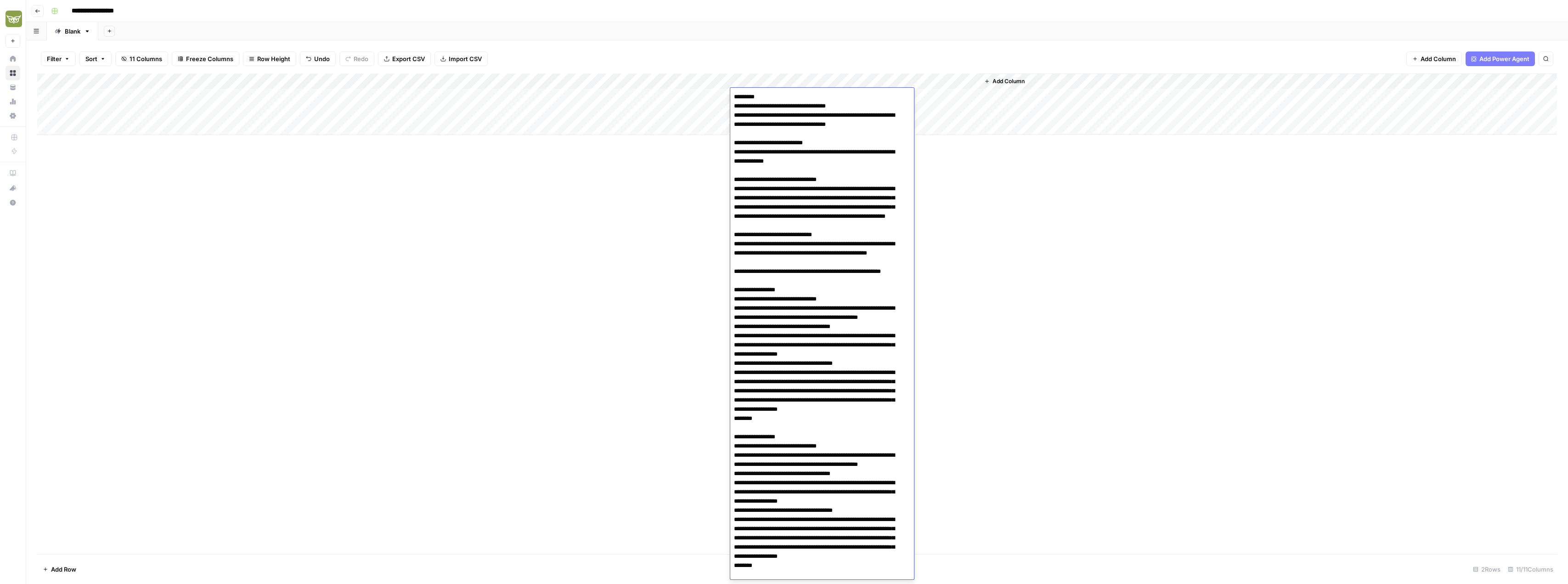
scroll to position [1922, 0]
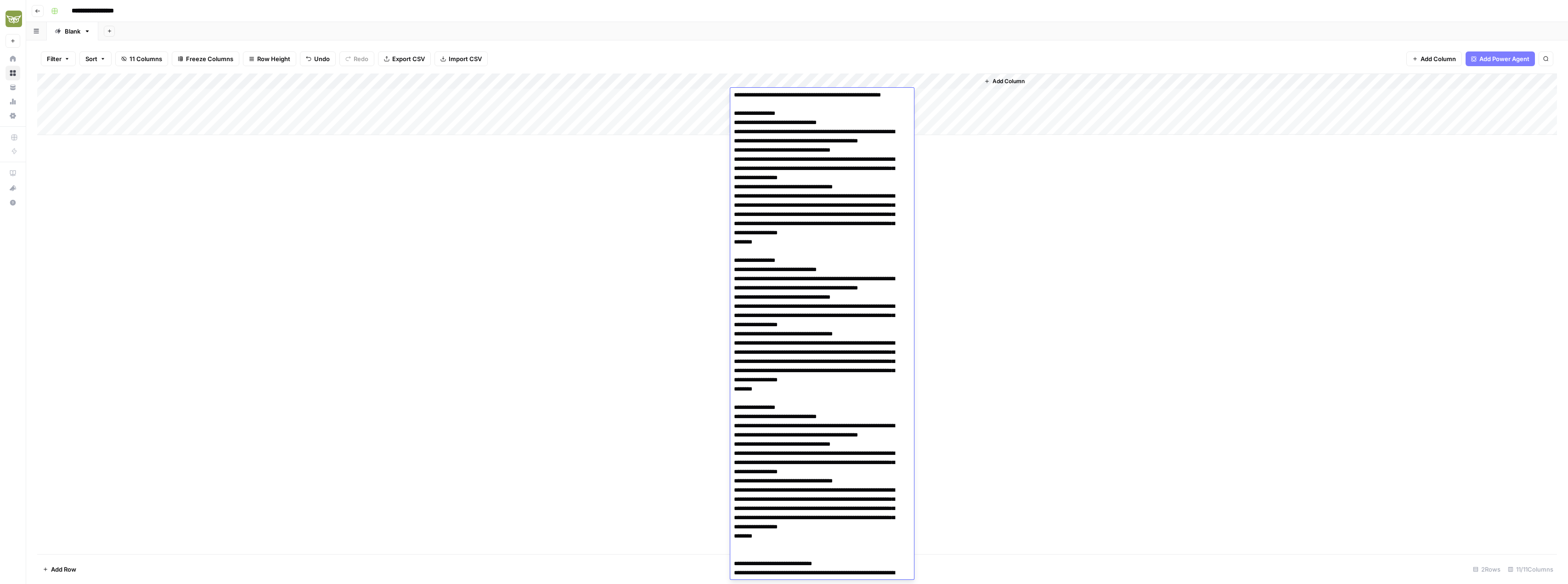
scroll to position [0, 0]
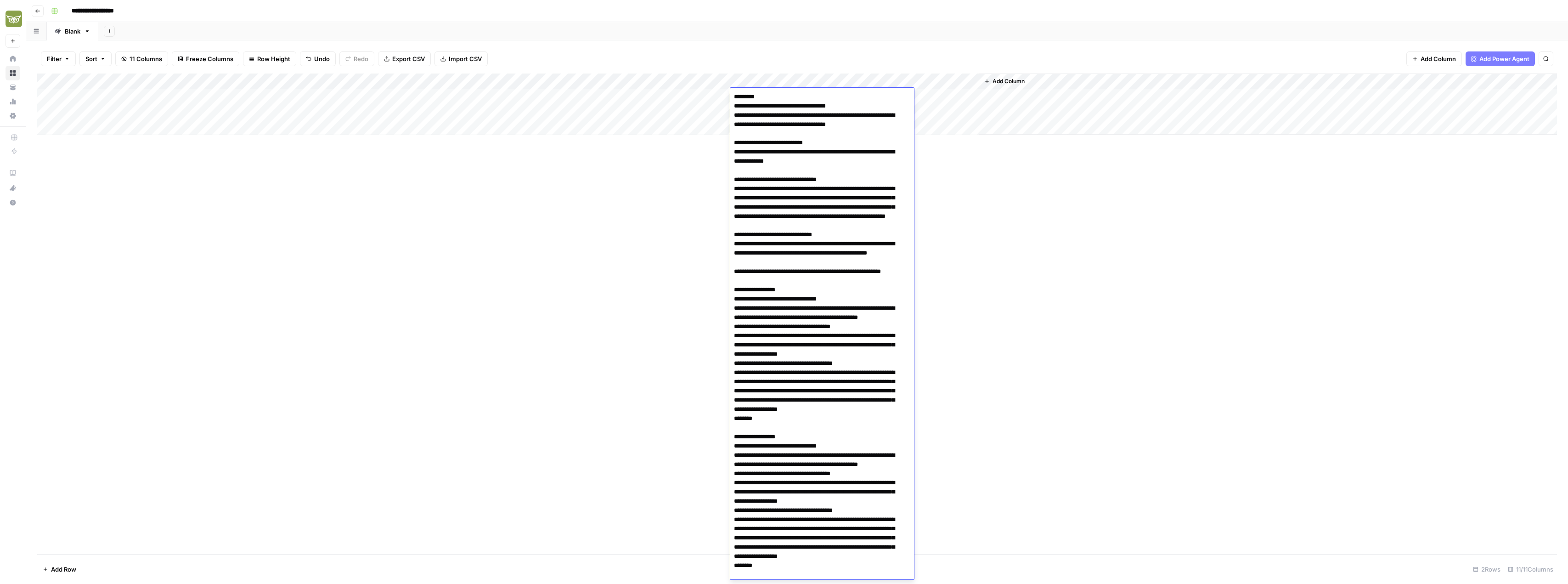
click at [1090, 209] on div "Add Column" at bounding box center [797, 314] width 1520 height 481
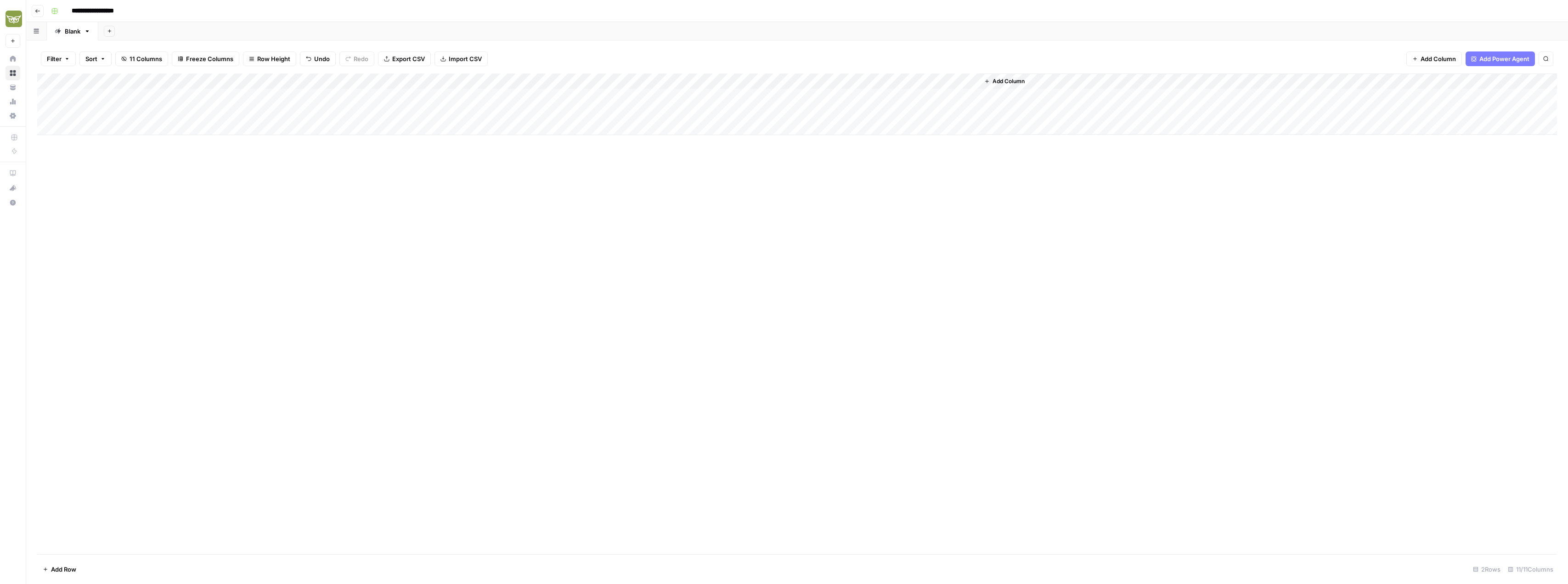
click at [788, 111] on div "Add Column" at bounding box center [797, 104] width 1520 height 61
type textarea "**********"
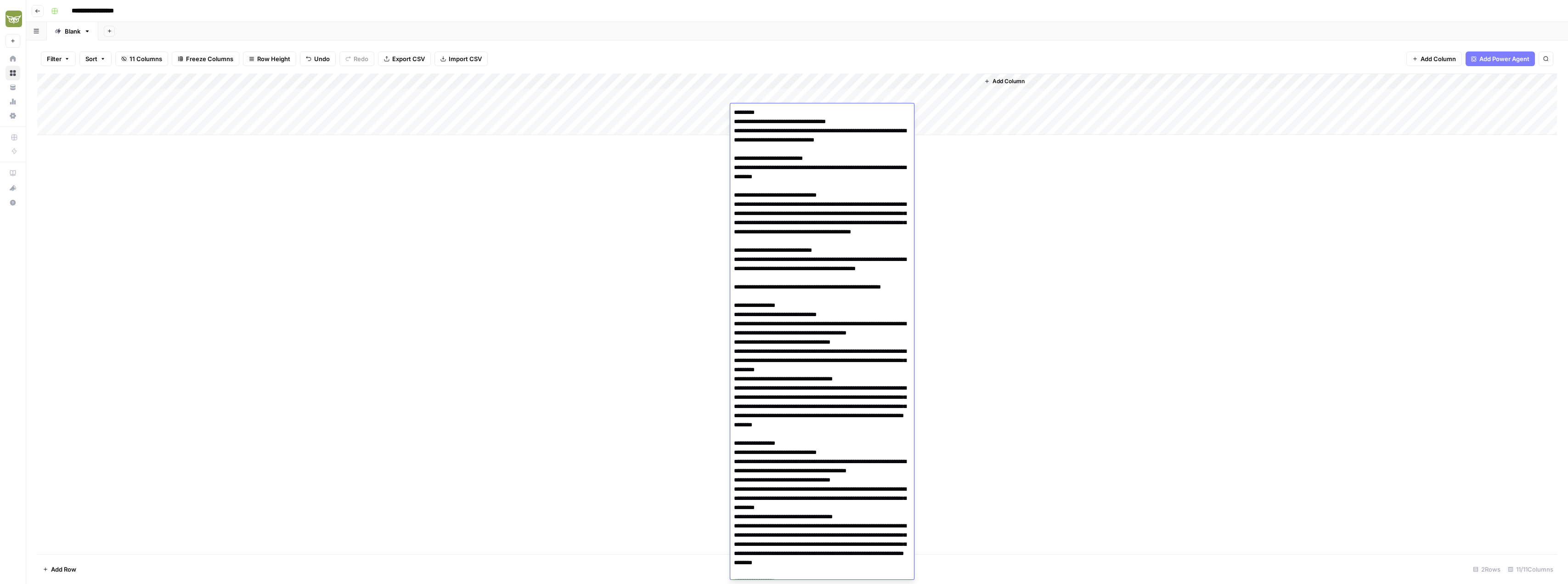
scroll to position [1375, 0]
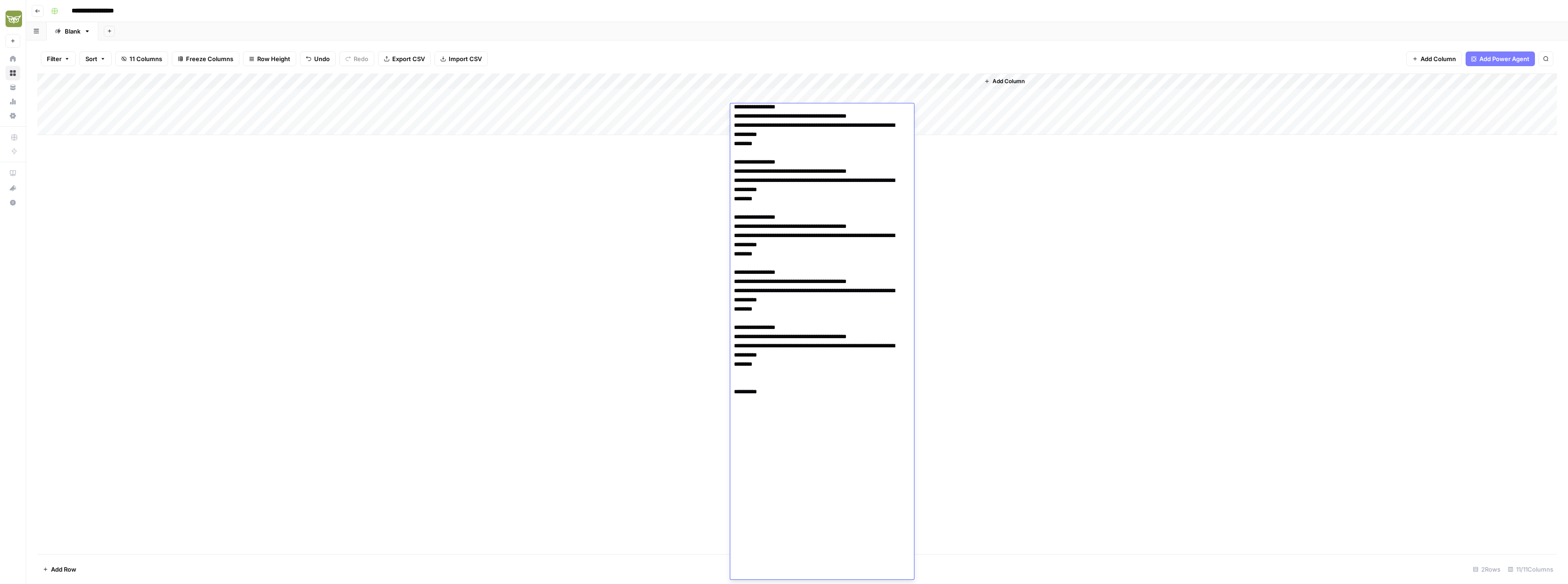
click at [1001, 211] on div "Add Column" at bounding box center [797, 314] width 1520 height 481
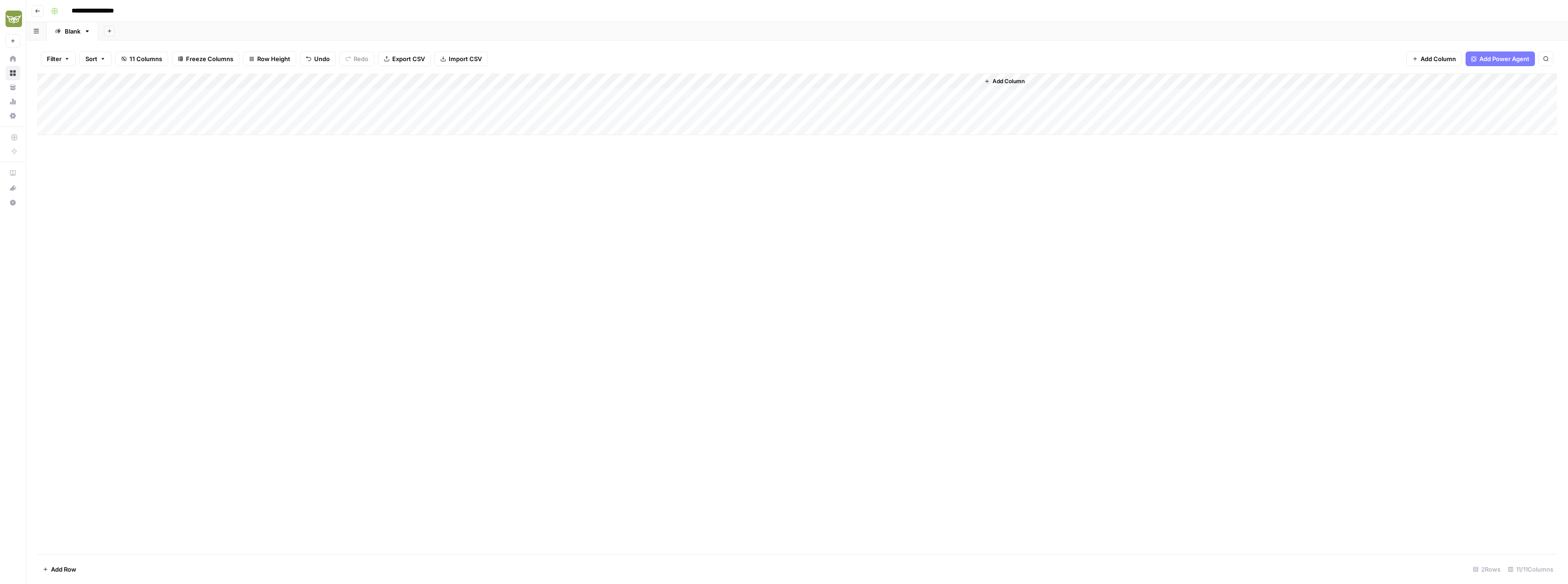
click at [854, 113] on div "Add Column" at bounding box center [797, 104] width 1520 height 61
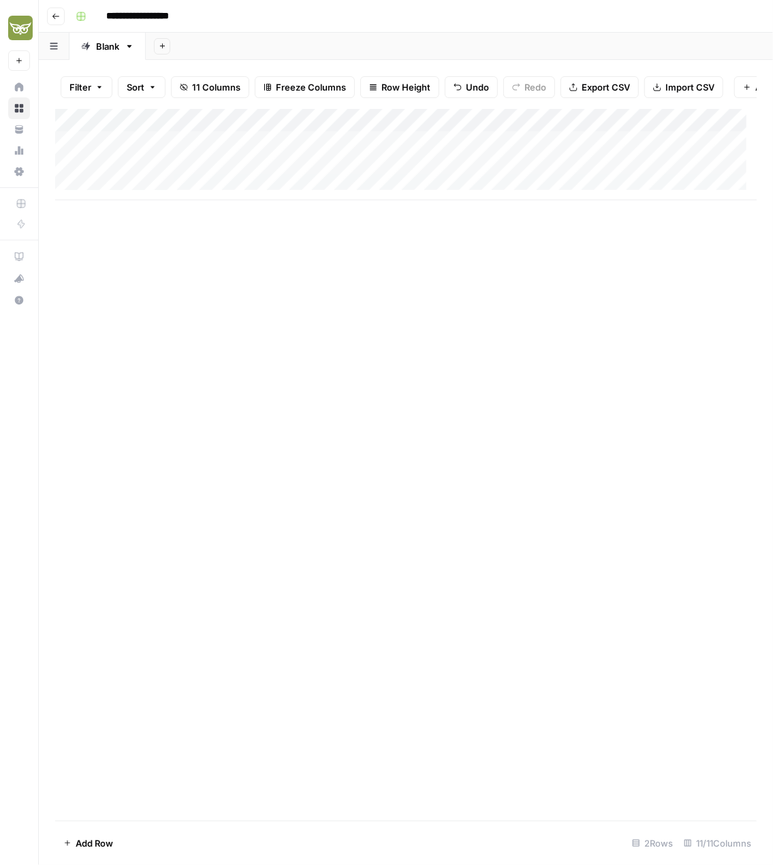
click at [268, 176] on div "Add Column" at bounding box center [405, 154] width 701 height 91
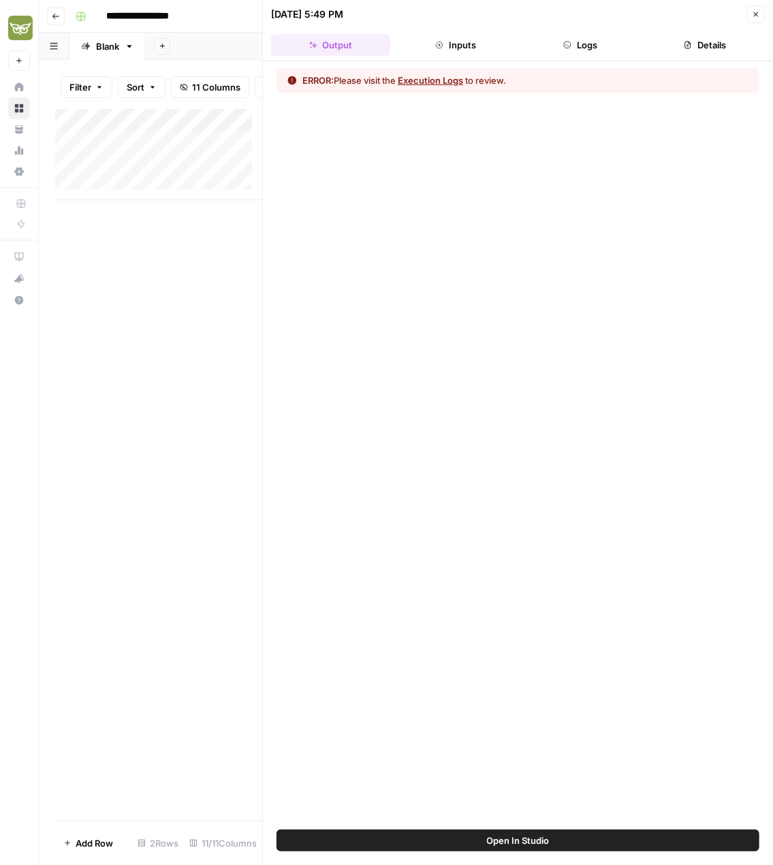
click at [759, 20] on button "Close" at bounding box center [756, 14] width 18 height 18
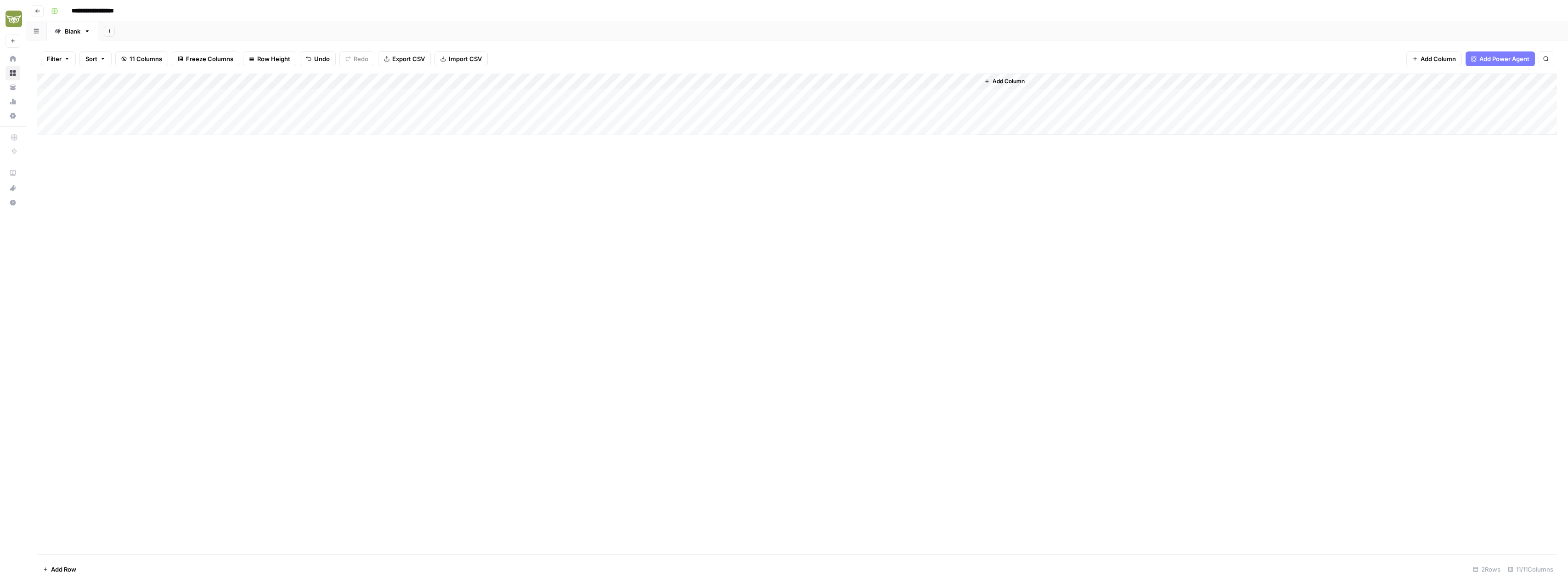
click at [851, 113] on div "Add Column" at bounding box center [797, 104] width 1520 height 61
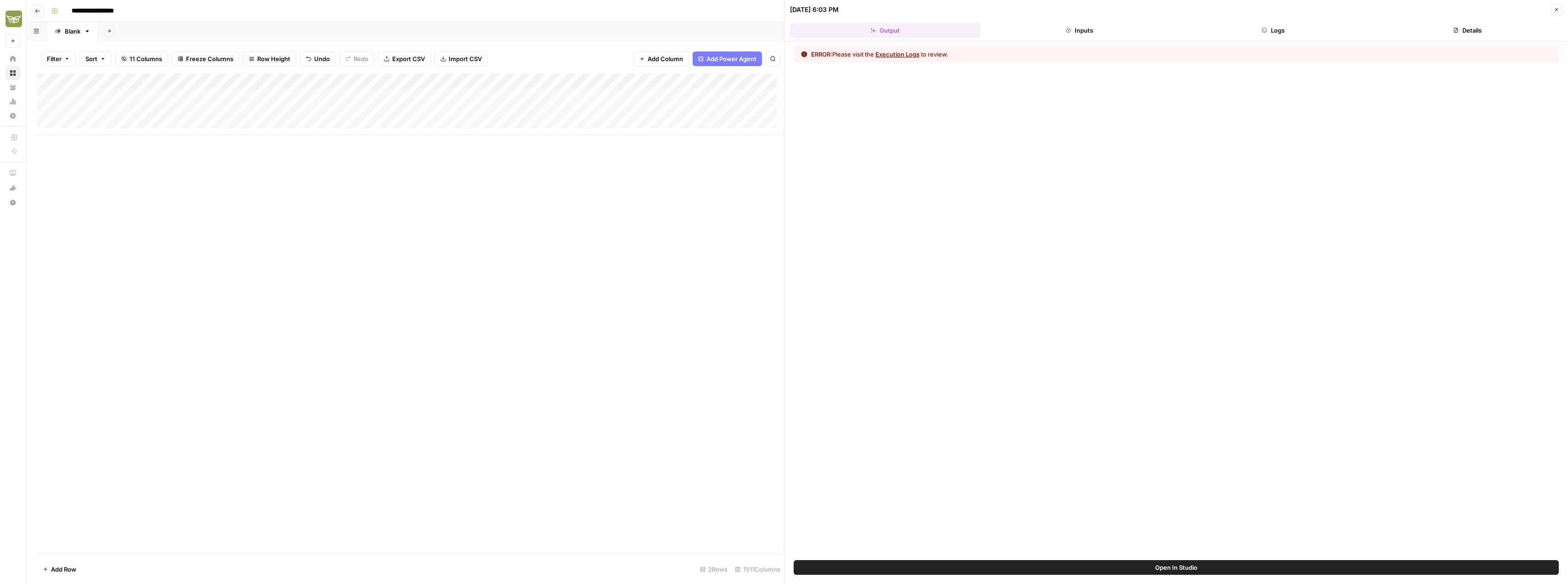
click at [908, 55] on button "Execution Logs" at bounding box center [897, 55] width 44 height 9
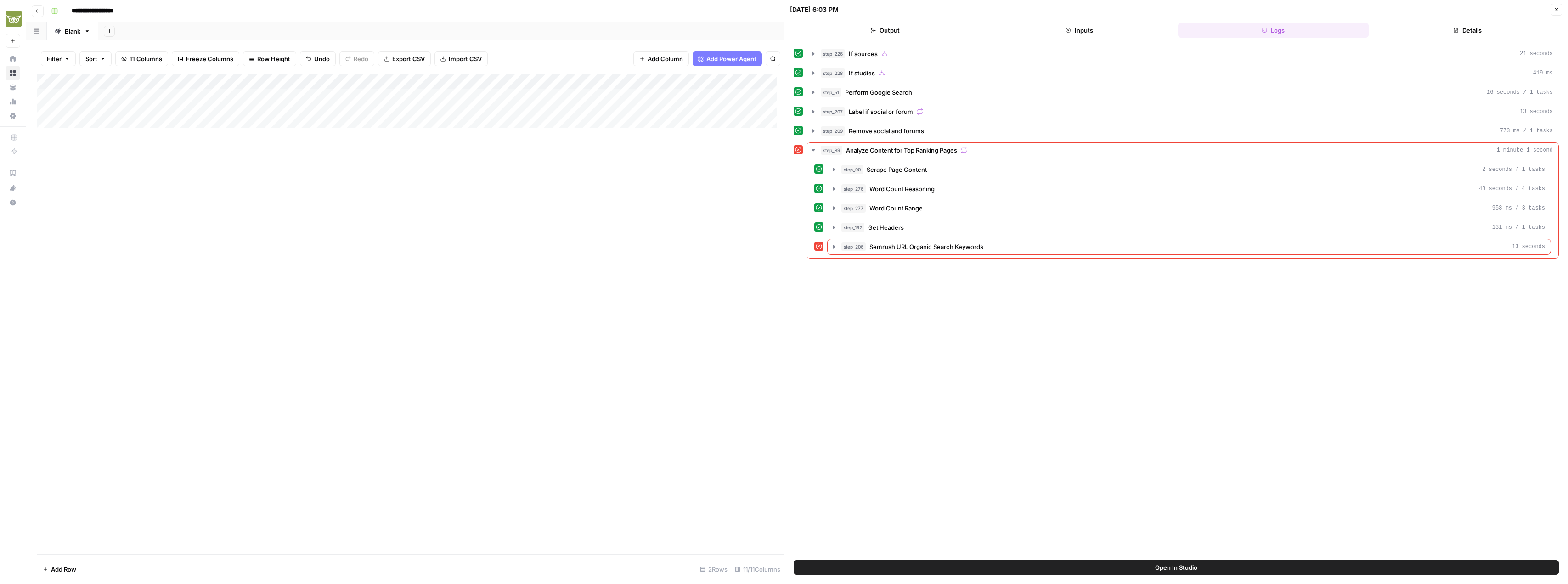
click at [130, 111] on div "Add Column" at bounding box center [410, 104] width 747 height 61
click at [130, 111] on textarea "**********" at bounding box center [142, 112] width 147 height 13
type textarea "**********"
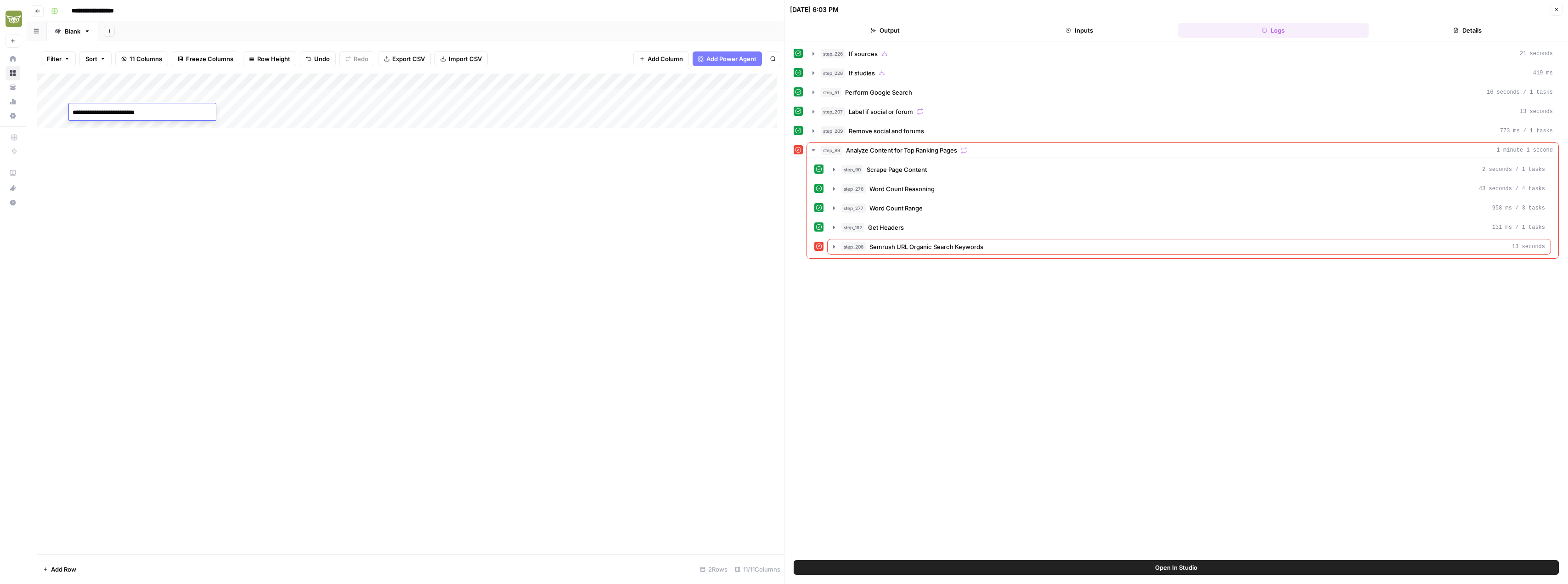
click at [166, 194] on div "Add Column" at bounding box center [410, 314] width 747 height 481
click at [362, 111] on div "Add Column" at bounding box center [410, 104] width 747 height 61
click at [378, 111] on textarea "**********" at bounding box center [391, 112] width 147 height 13
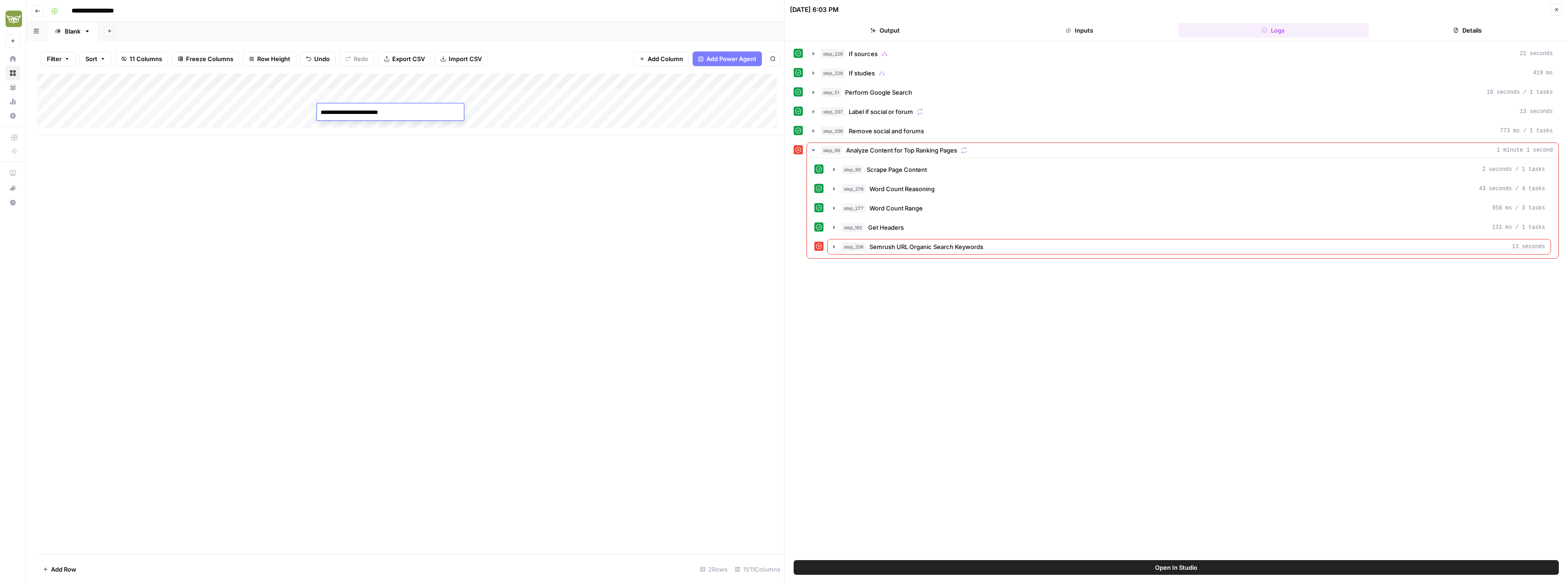
type textarea "**********"
click at [384, 171] on div "Add Column" at bounding box center [410, 314] width 747 height 481
click at [101, 109] on div "Add Column" at bounding box center [410, 104] width 747 height 61
click at [190, 190] on div "Add Column" at bounding box center [410, 314] width 747 height 481
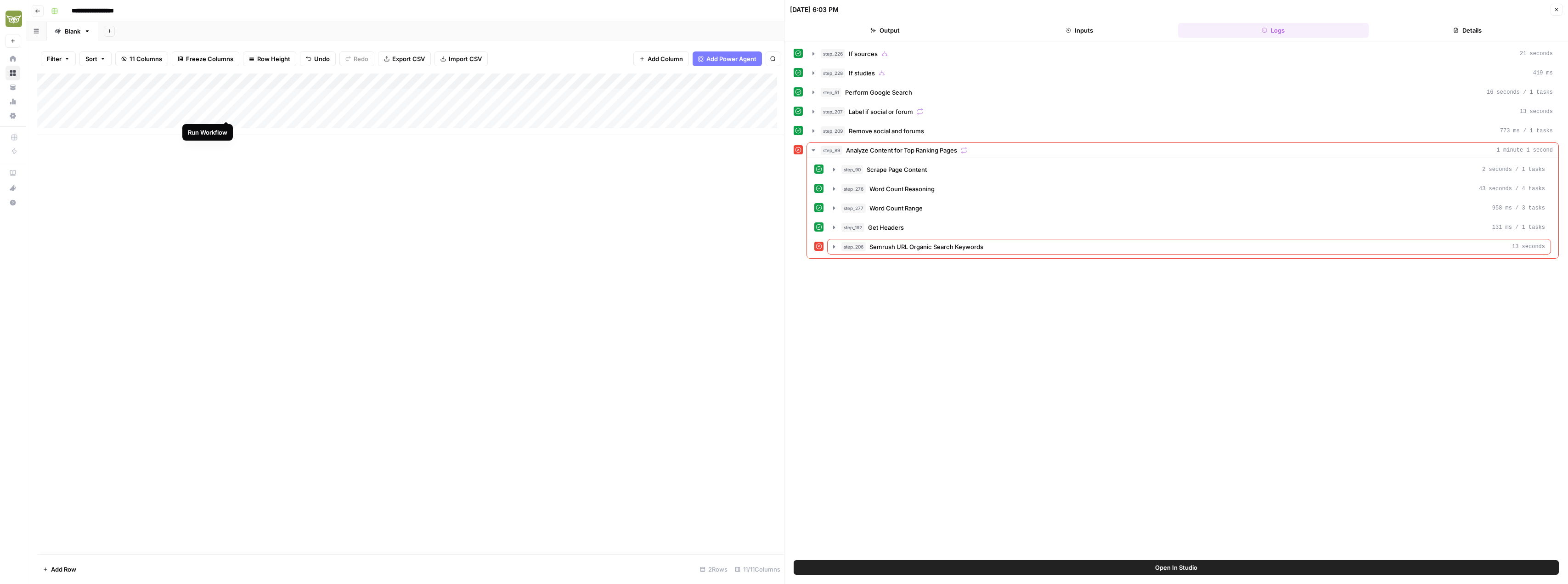
click at [227, 111] on div "Add Column" at bounding box center [410, 104] width 747 height 61
click at [1557, 7] on icon "button" at bounding box center [1557, 9] width 5 height 5
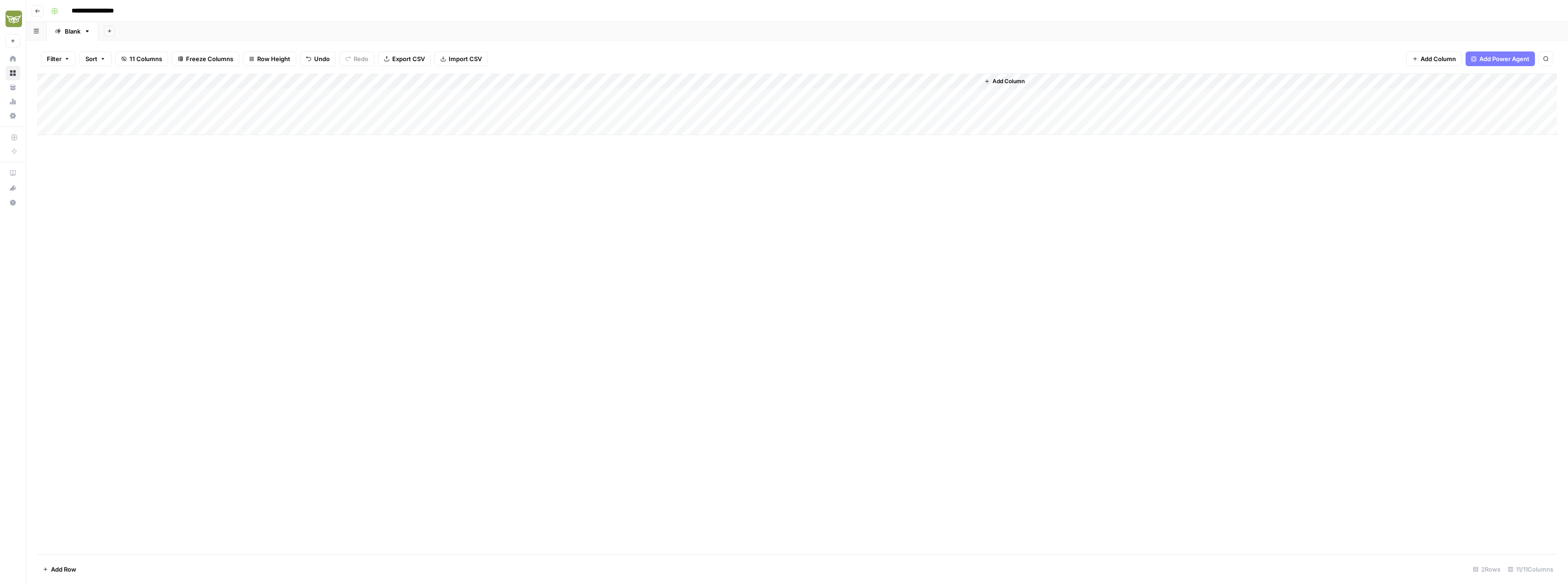
click at [184, 113] on div "Add Column" at bounding box center [797, 104] width 1520 height 61
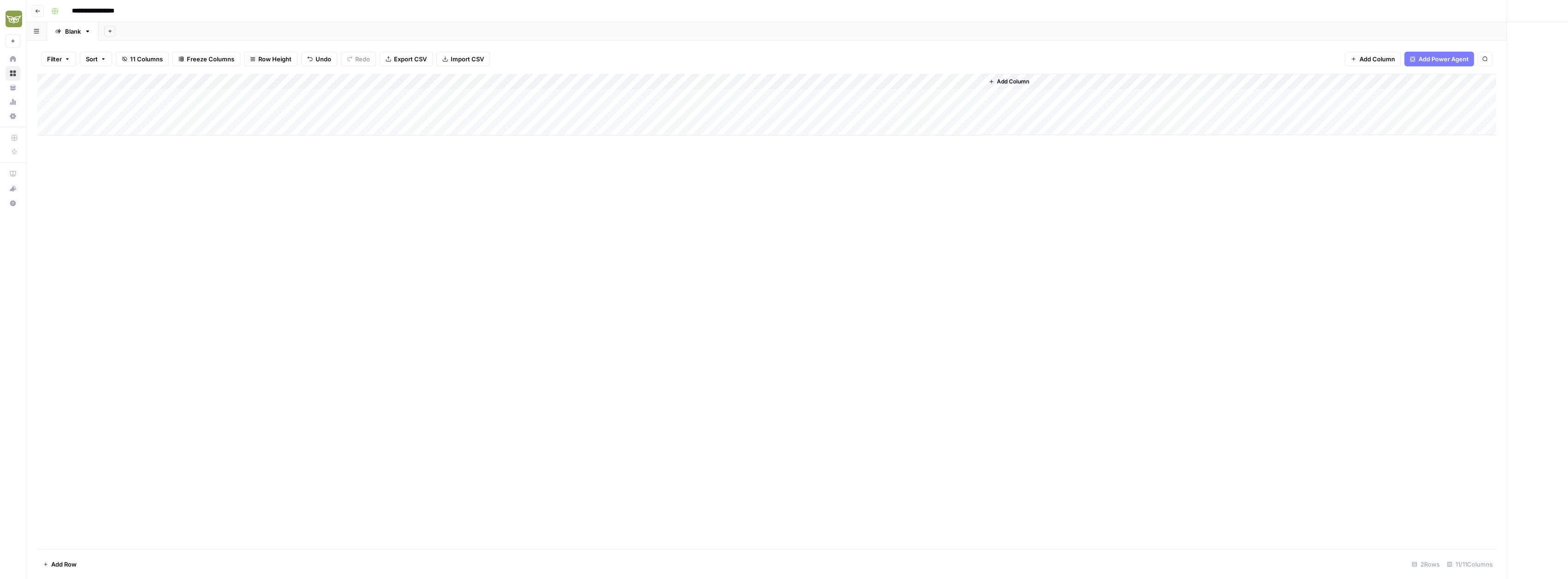
click at [184, 114] on div at bounding box center [194, 112] width 85 height 17
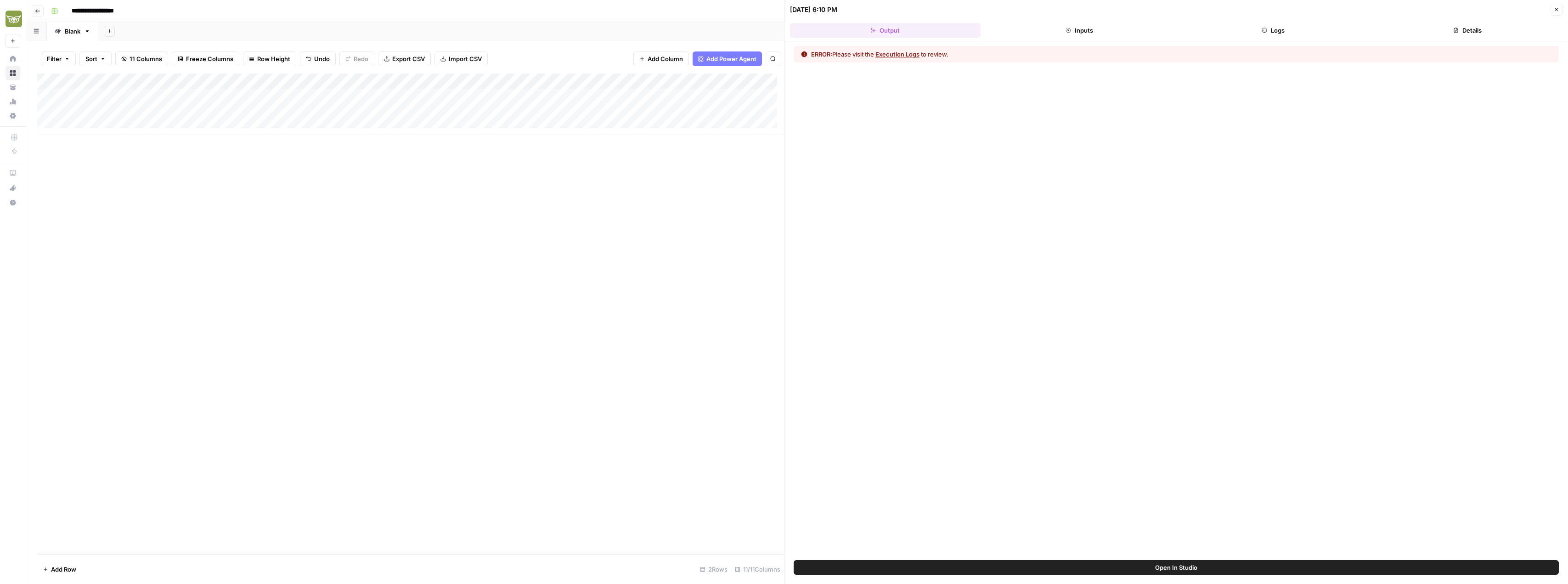
click at [901, 55] on button "Execution Logs" at bounding box center [897, 55] width 44 height 9
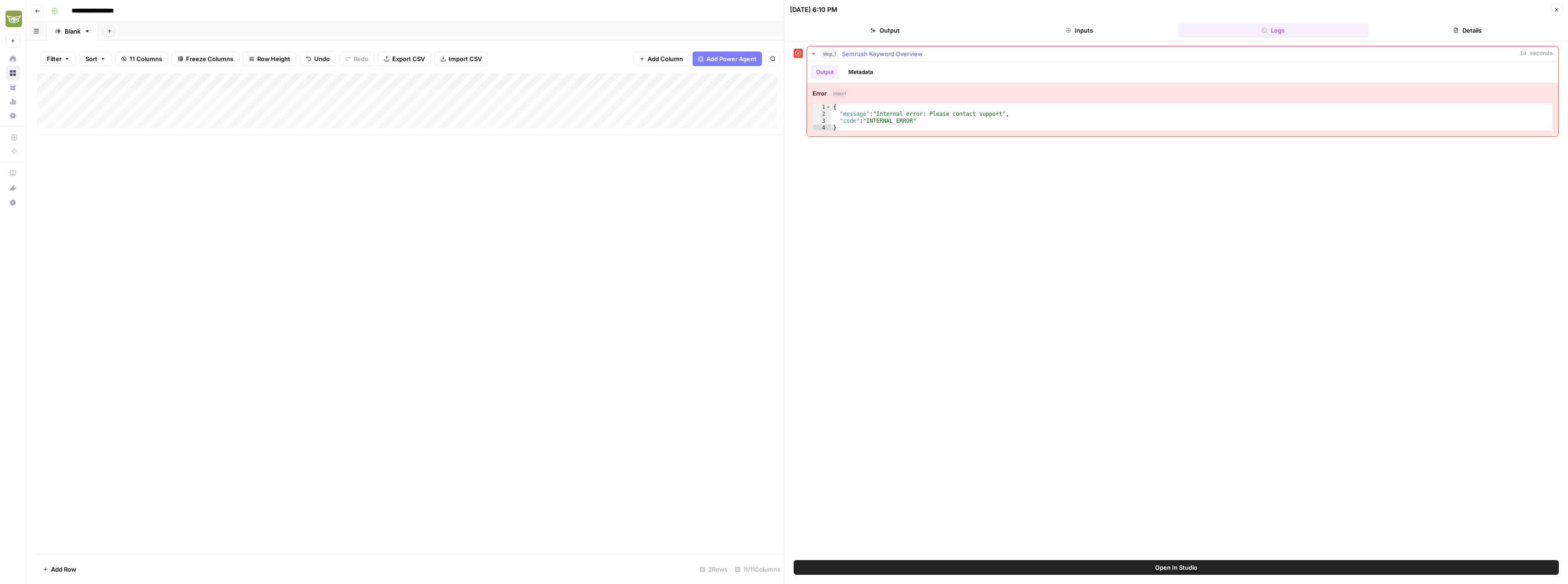
click at [862, 73] on button "Metadata" at bounding box center [860, 72] width 36 height 14
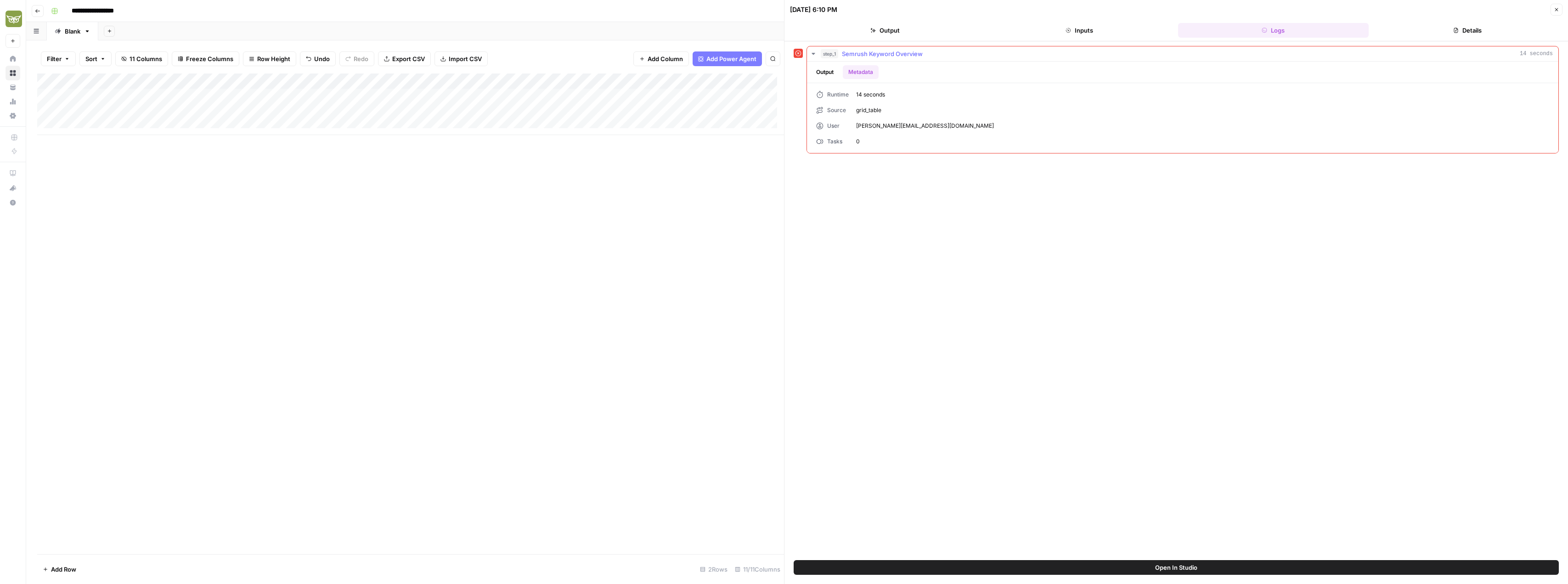
click at [829, 72] on button "Output" at bounding box center [824, 72] width 28 height 14
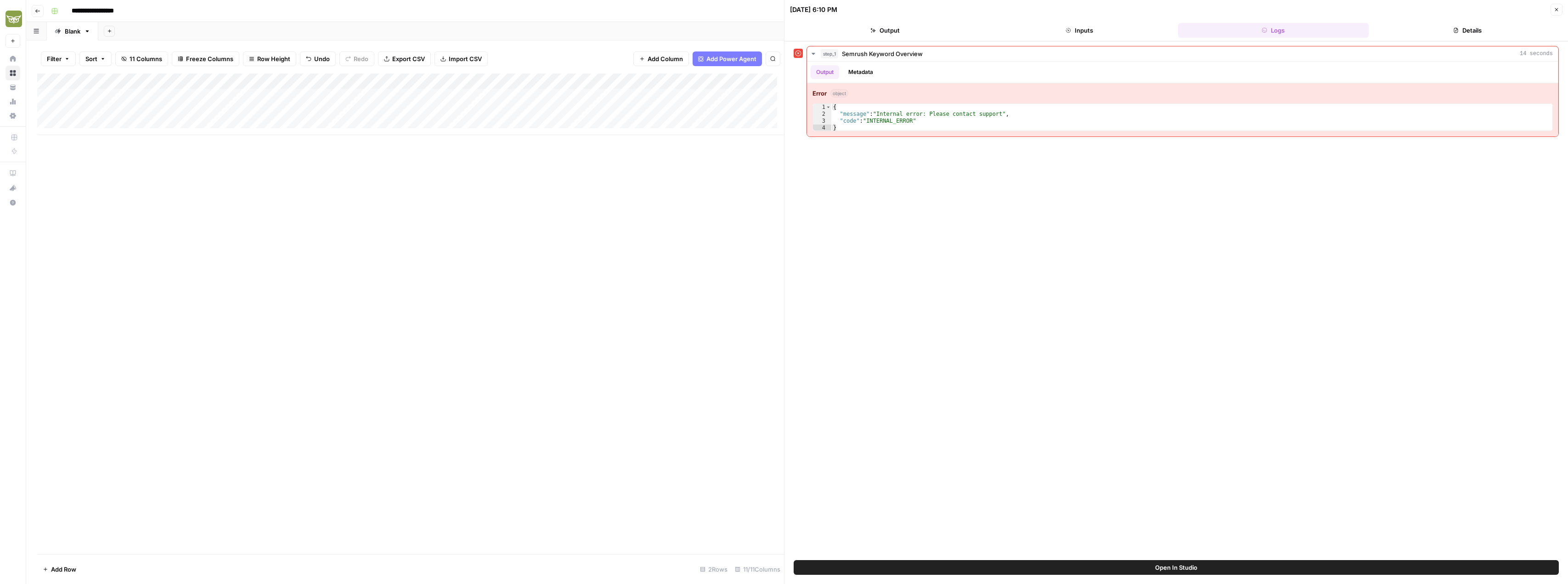
click at [1550, 11] on div "[DATE] 6:10 PM Close" at bounding box center [1176, 9] width 773 height 12
click at [1552, 11] on button "Close" at bounding box center [1557, 9] width 12 height 12
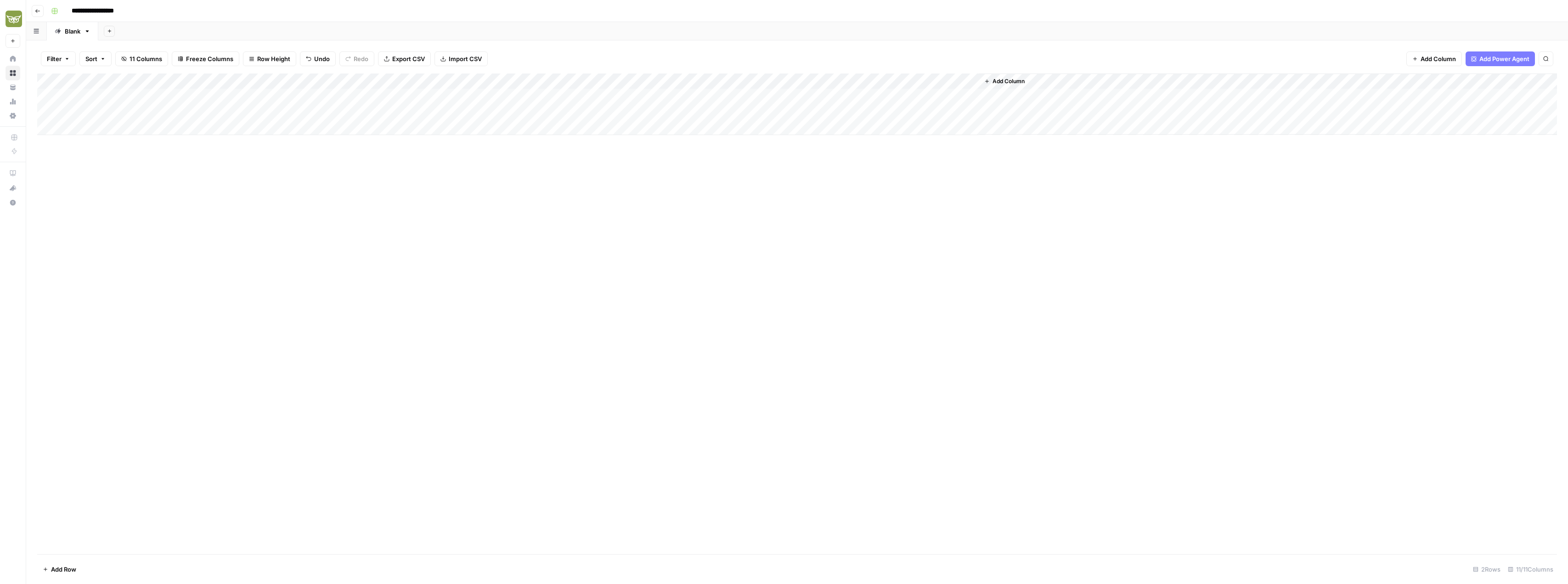
click at [107, 108] on div "Add Column" at bounding box center [797, 104] width 1520 height 61
click at [177, 207] on div "Add Column" at bounding box center [797, 314] width 1520 height 481
click at [339, 113] on div "Add Column" at bounding box center [797, 104] width 1520 height 61
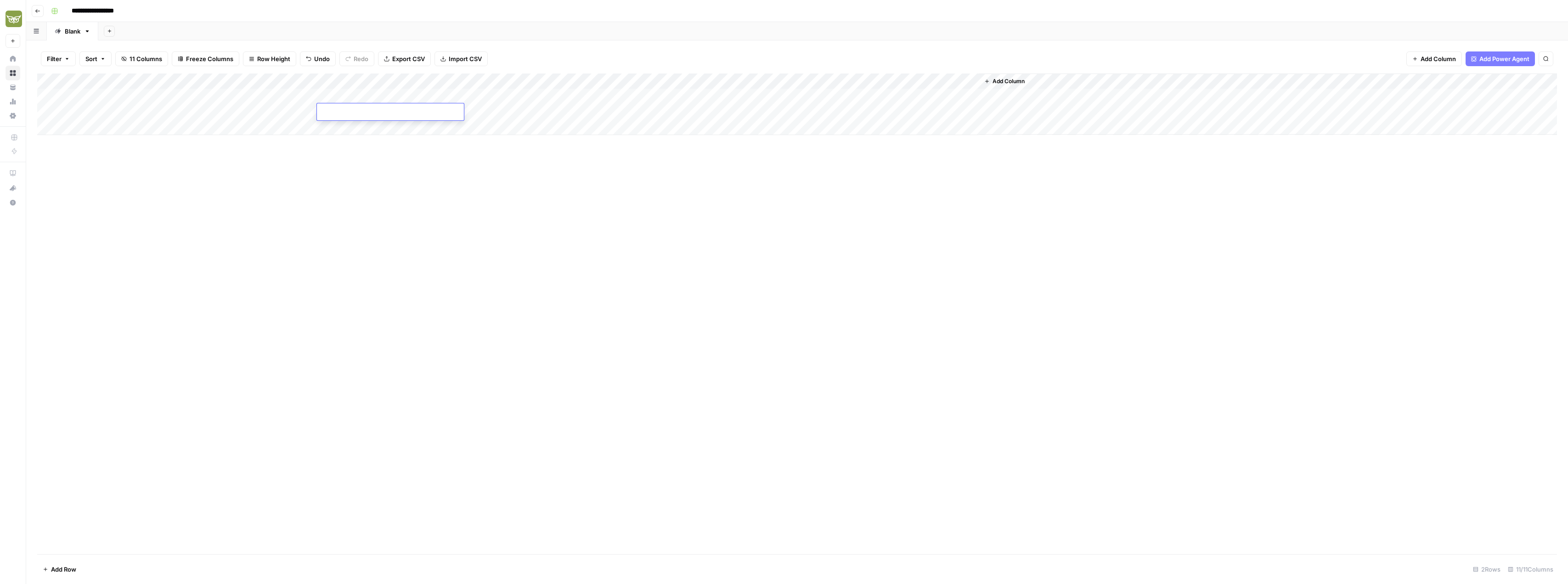
click at [372, 196] on div "Add Column" at bounding box center [797, 314] width 1520 height 481
click at [225, 111] on div "Add Column" at bounding box center [797, 104] width 1520 height 61
click at [199, 113] on div "Add Column" at bounding box center [797, 104] width 1520 height 61
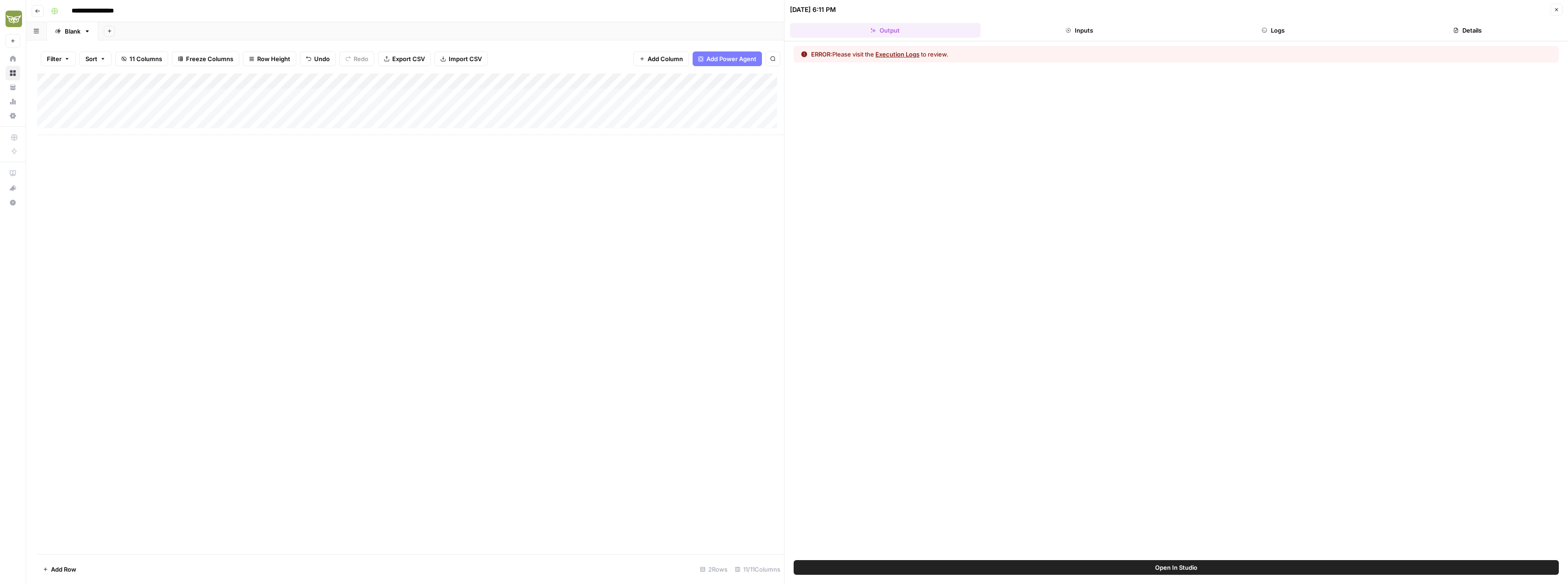
click at [896, 51] on button "Execution Logs" at bounding box center [897, 55] width 44 height 9
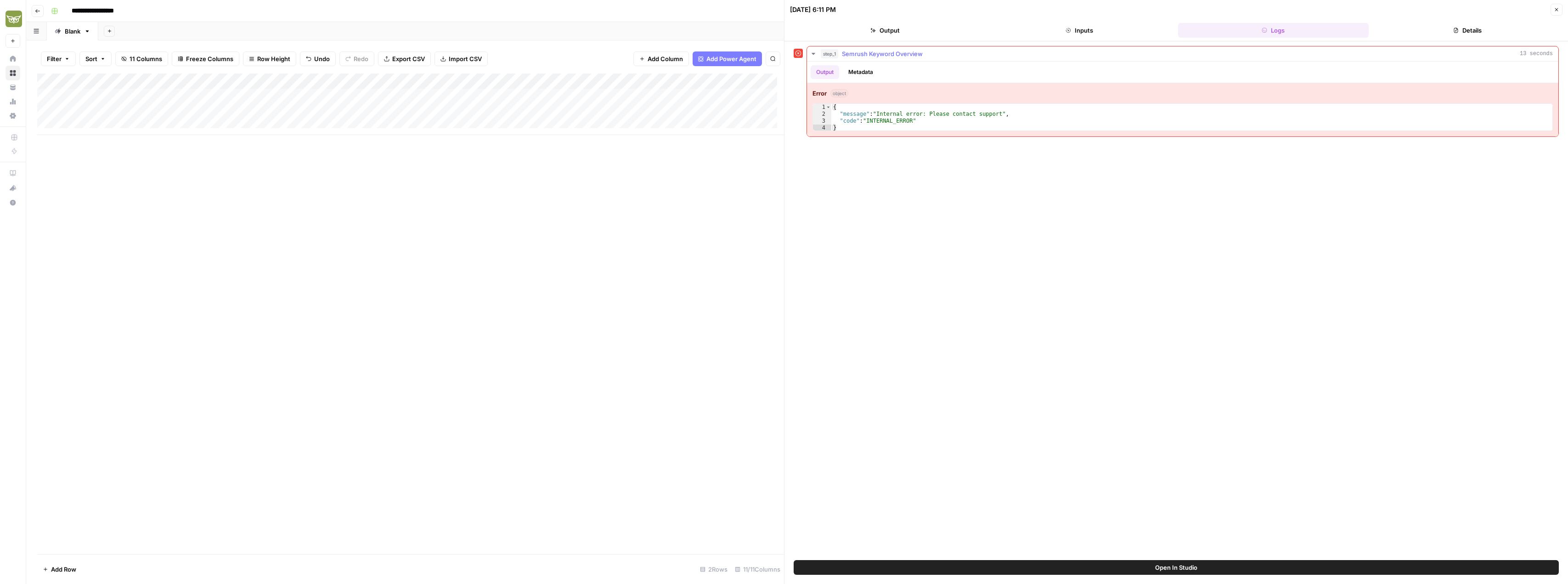
click at [875, 73] on button "Metadata" at bounding box center [860, 72] width 36 height 14
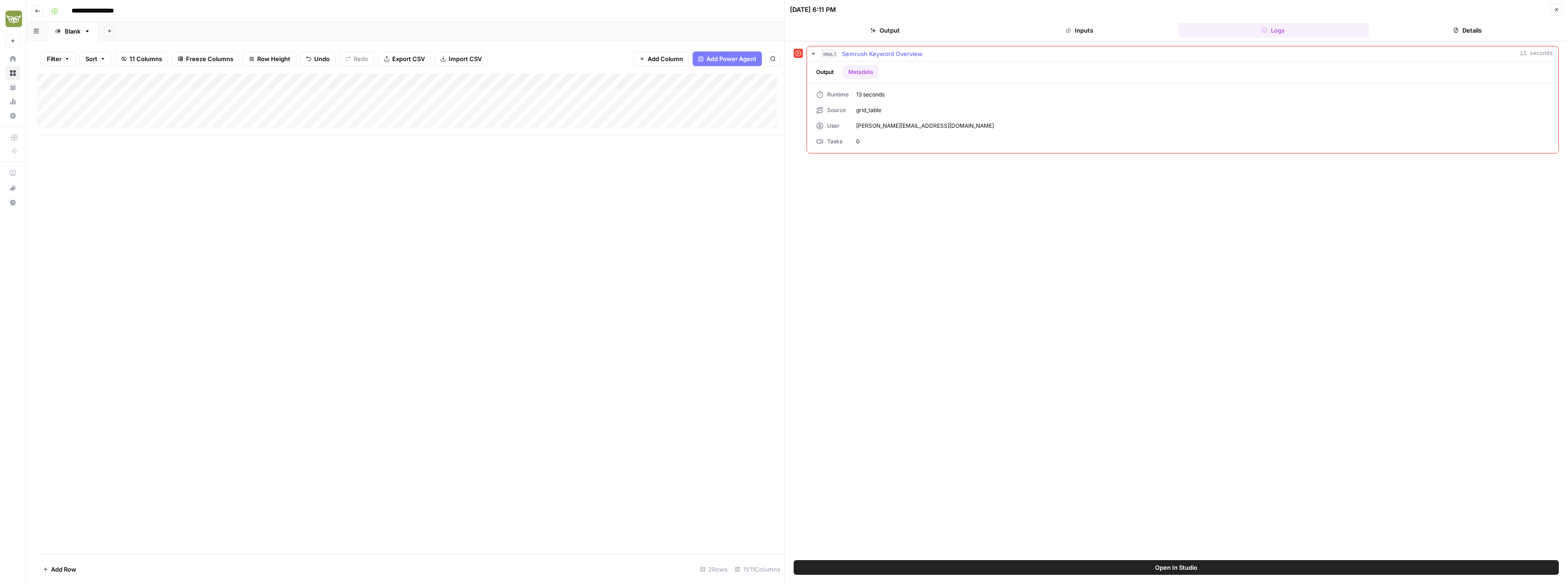
click at [819, 71] on button "Output" at bounding box center [824, 72] width 28 height 14
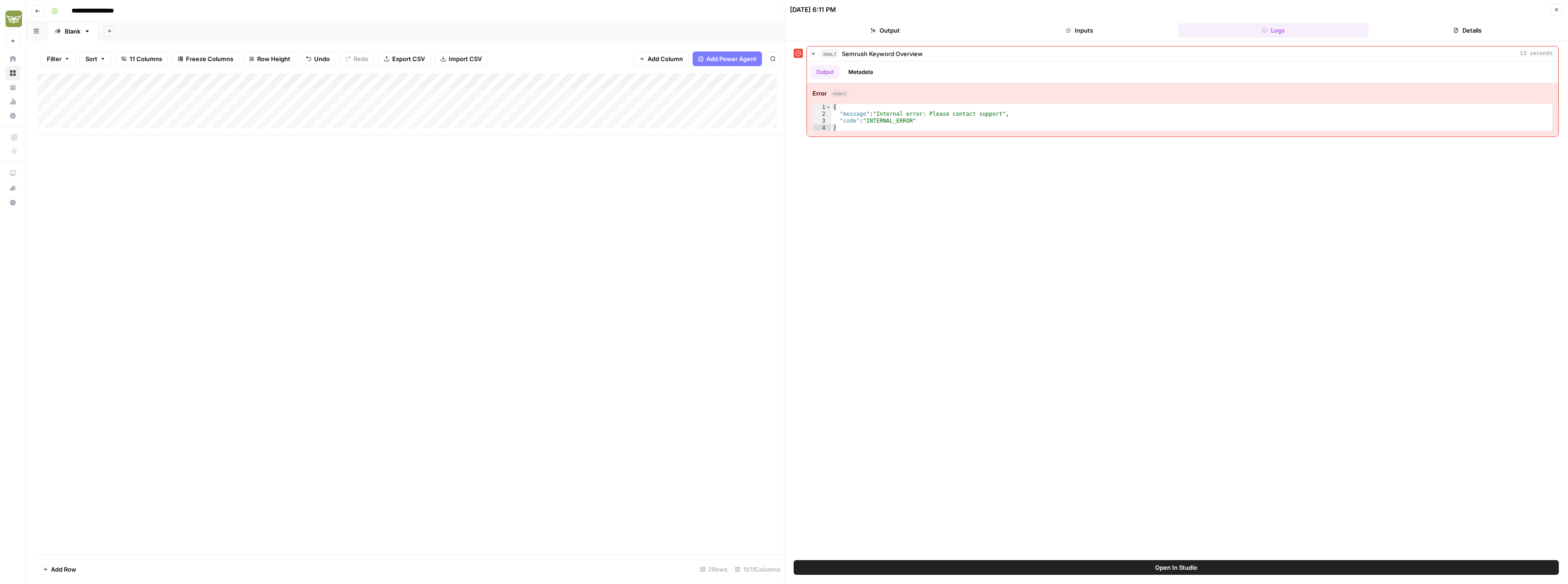
click at [1553, 14] on button "Close" at bounding box center [1557, 9] width 12 height 12
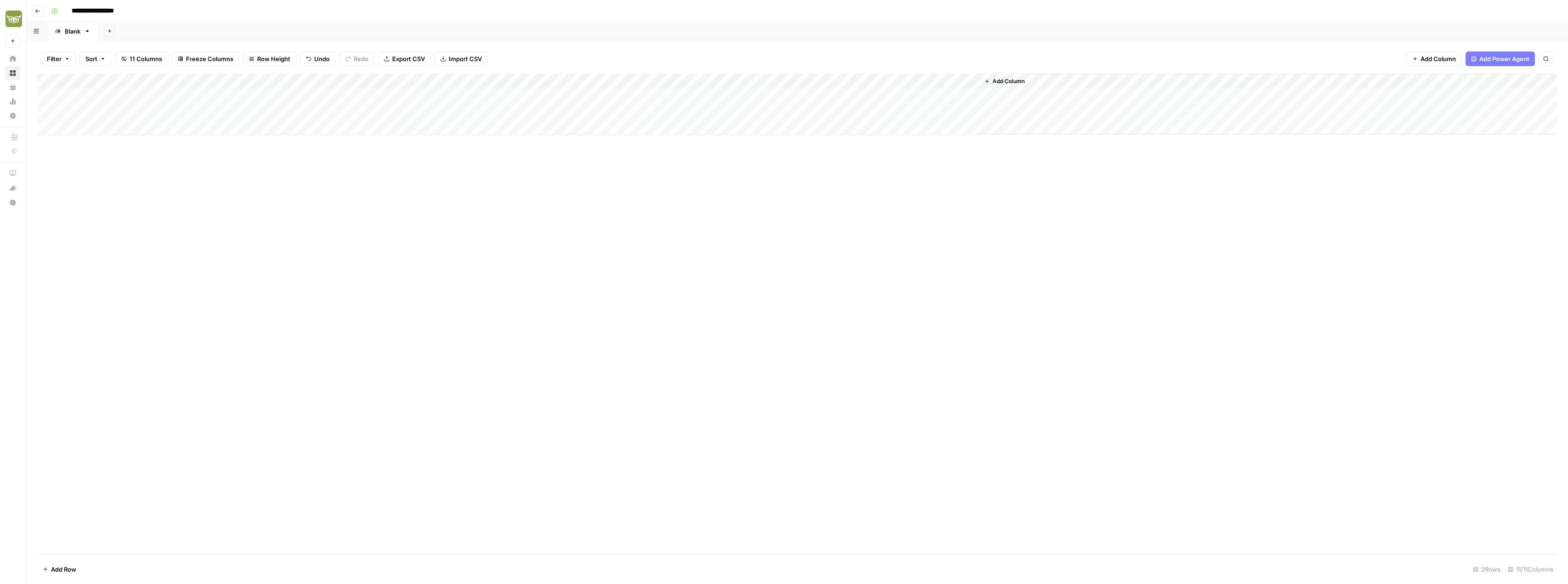
click at [843, 115] on div "Add Column" at bounding box center [797, 104] width 1520 height 61
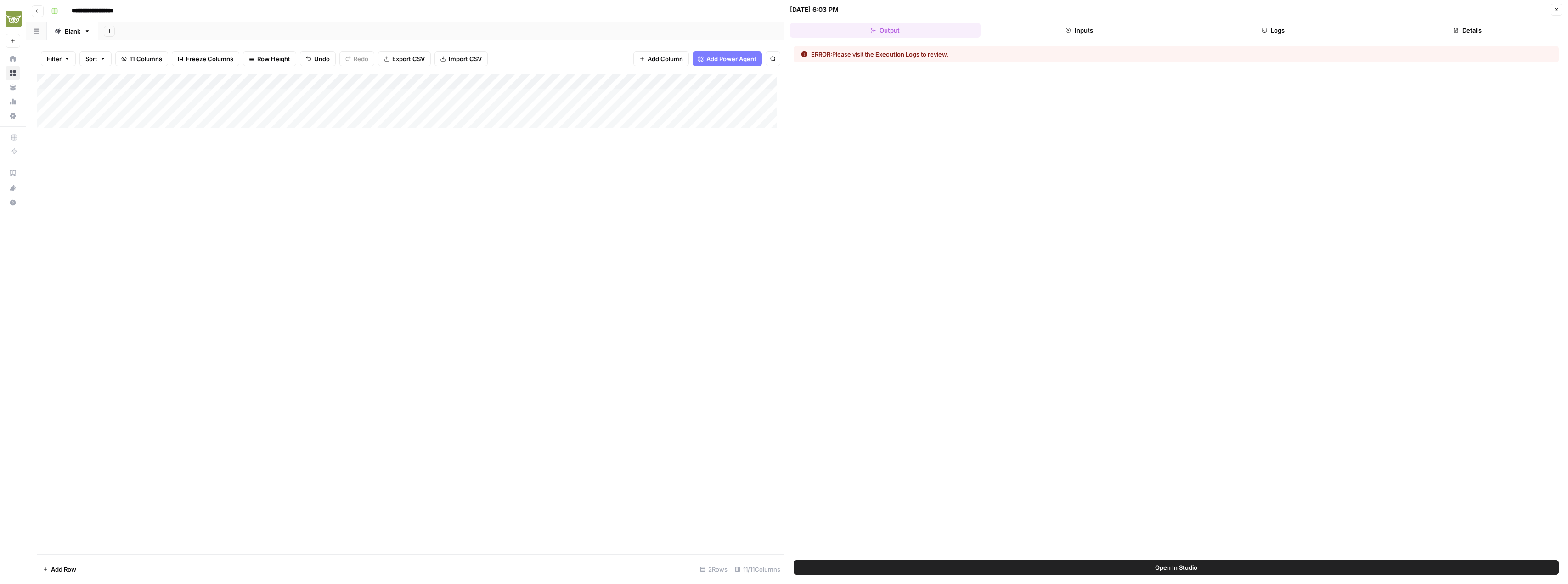
click at [1555, 7] on icon "button" at bounding box center [1557, 9] width 5 height 5
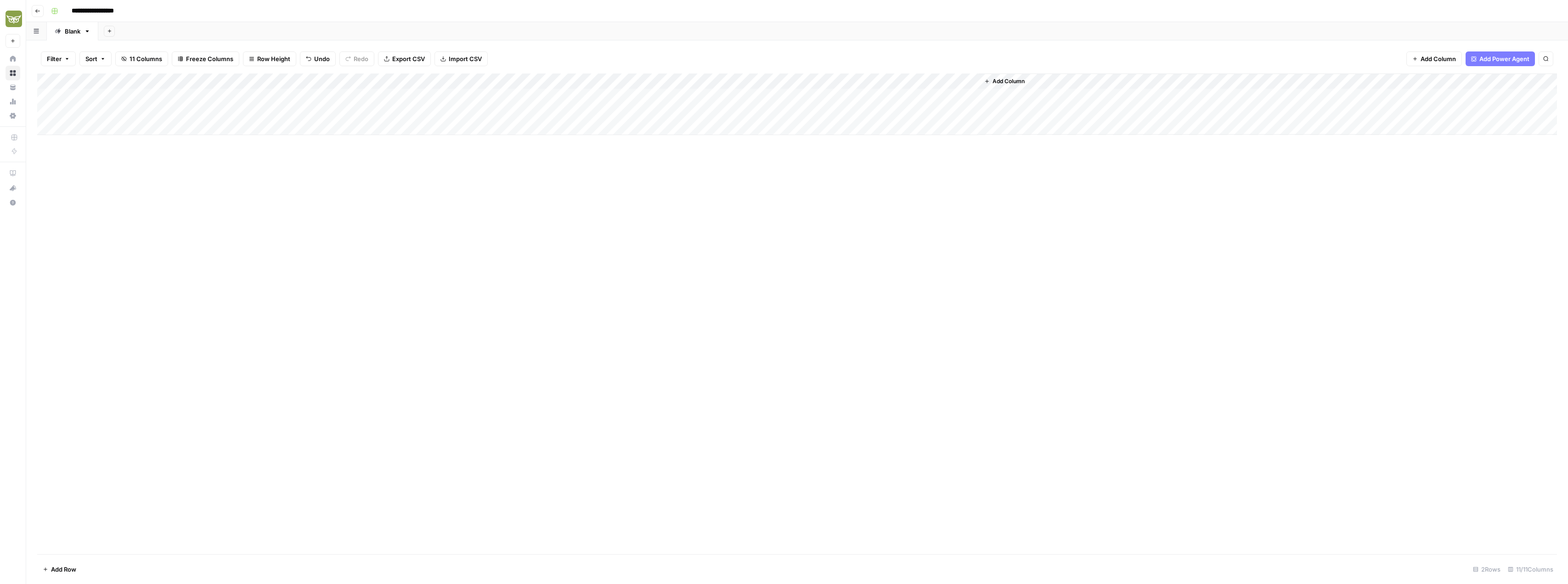
click at [300, 244] on div "Add Column" at bounding box center [797, 314] width 1520 height 481
click at [181, 115] on div "Add Column" at bounding box center [797, 104] width 1520 height 61
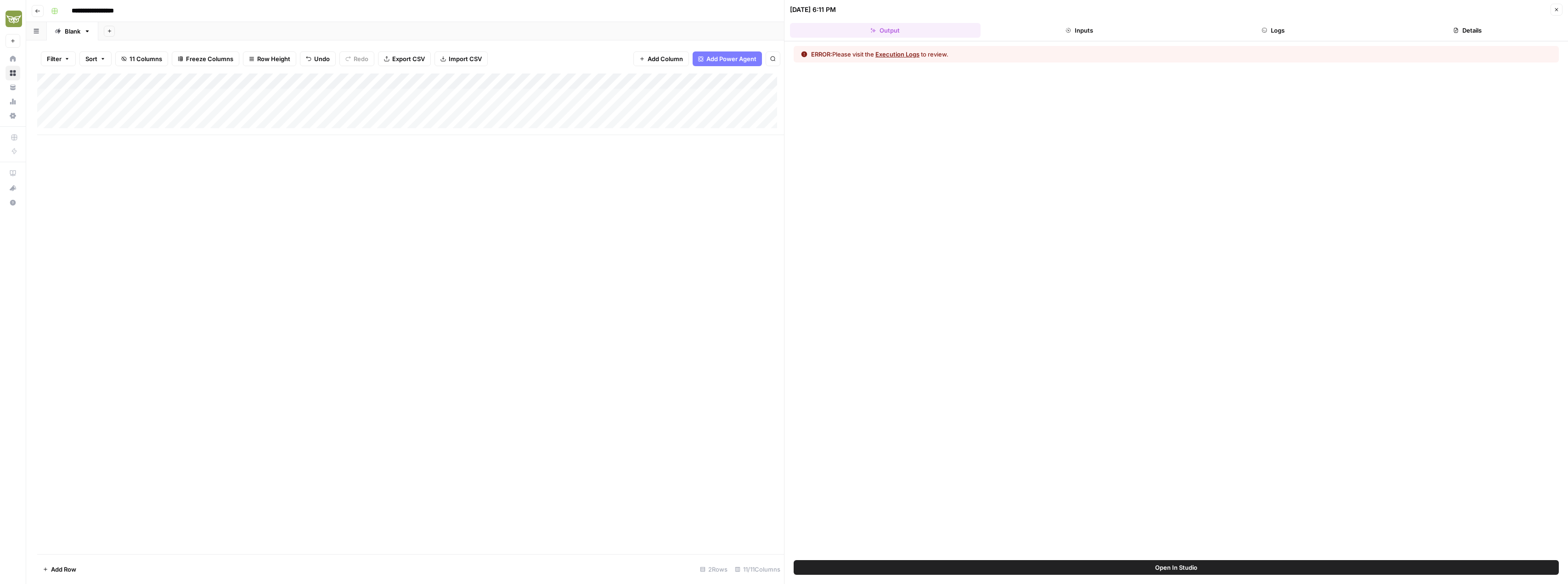
click at [372, 275] on div "Add Column" at bounding box center [410, 314] width 747 height 481
click at [1555, 7] on icon "button" at bounding box center [1557, 9] width 5 height 5
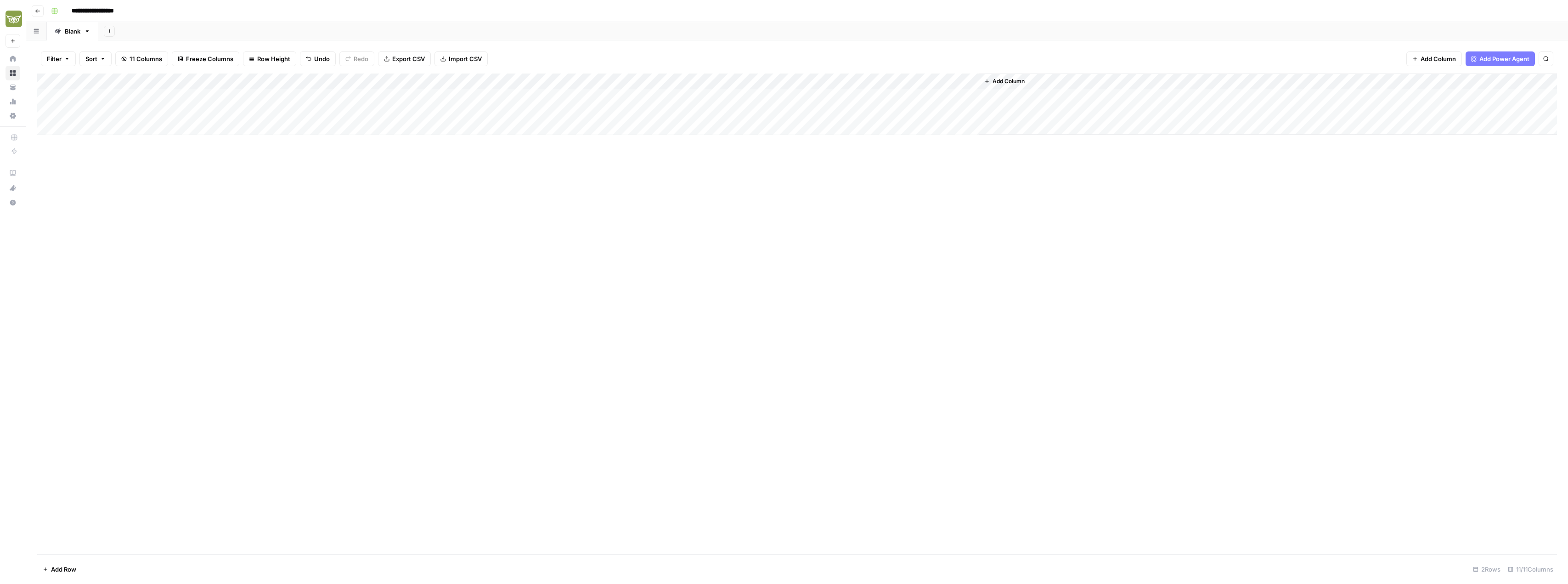
click at [227, 113] on div "Add Column" at bounding box center [797, 104] width 1520 height 61
click at [116, 109] on div "Add Column" at bounding box center [797, 104] width 1520 height 61
click at [237, 169] on div "Add Column" at bounding box center [797, 314] width 1520 height 481
click at [199, 113] on div "Add Column" at bounding box center [797, 104] width 1520 height 61
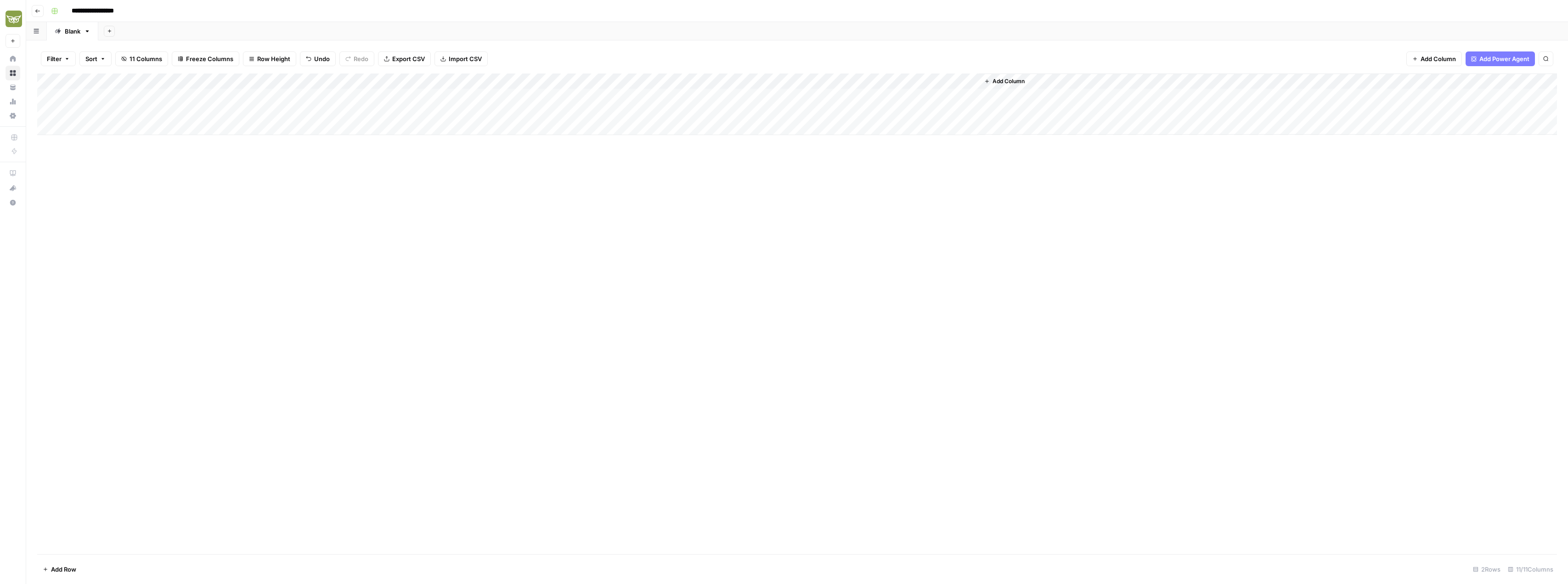
click at [199, 113] on div "Add Column" at bounding box center [797, 104] width 1520 height 61
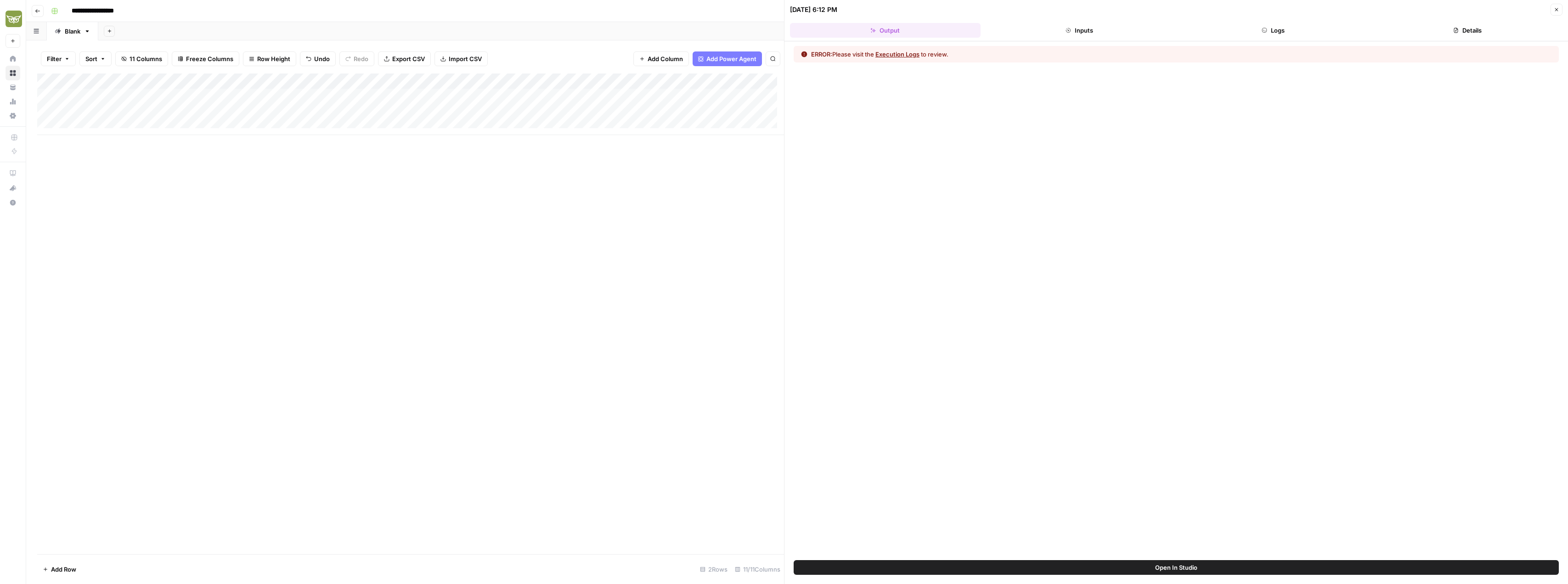
click at [352, 115] on div "Add Column" at bounding box center [410, 104] width 747 height 61
type textarea "**********"
click at [403, 178] on div "Add Column" at bounding box center [410, 314] width 747 height 481
click at [215, 114] on div "Add Column" at bounding box center [410, 104] width 747 height 61
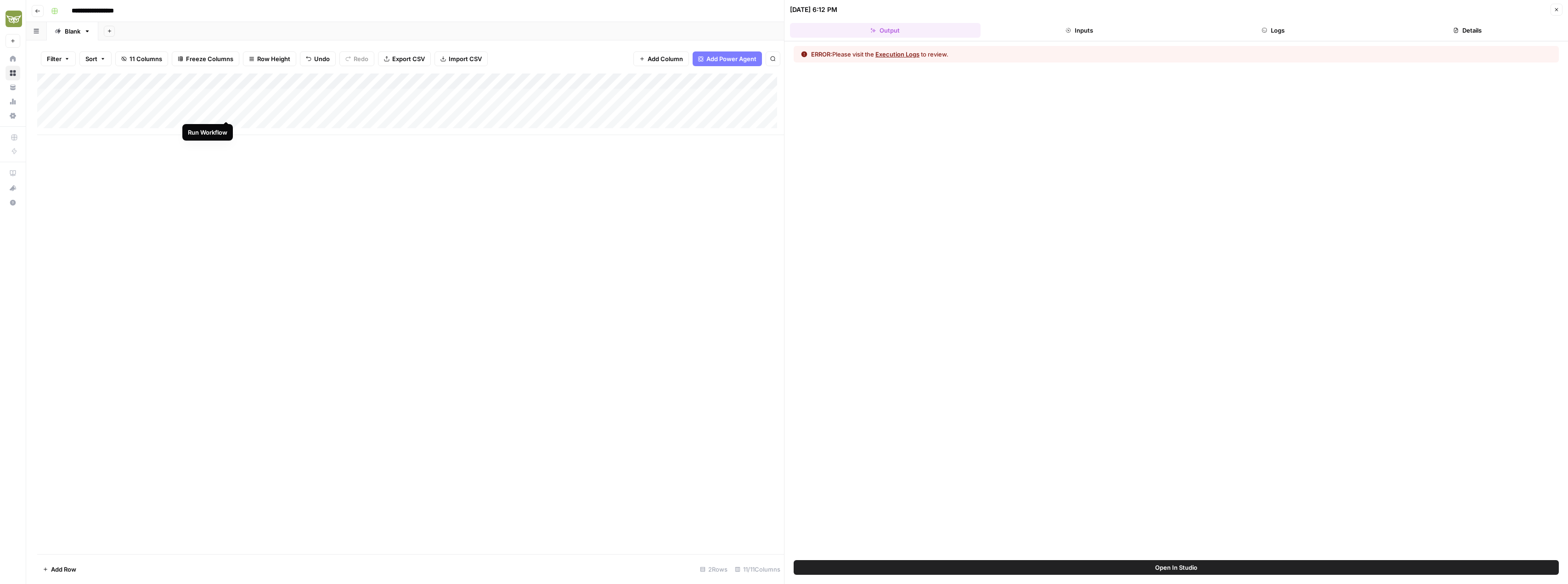
click at [224, 113] on div "Add Column" at bounding box center [410, 104] width 747 height 61
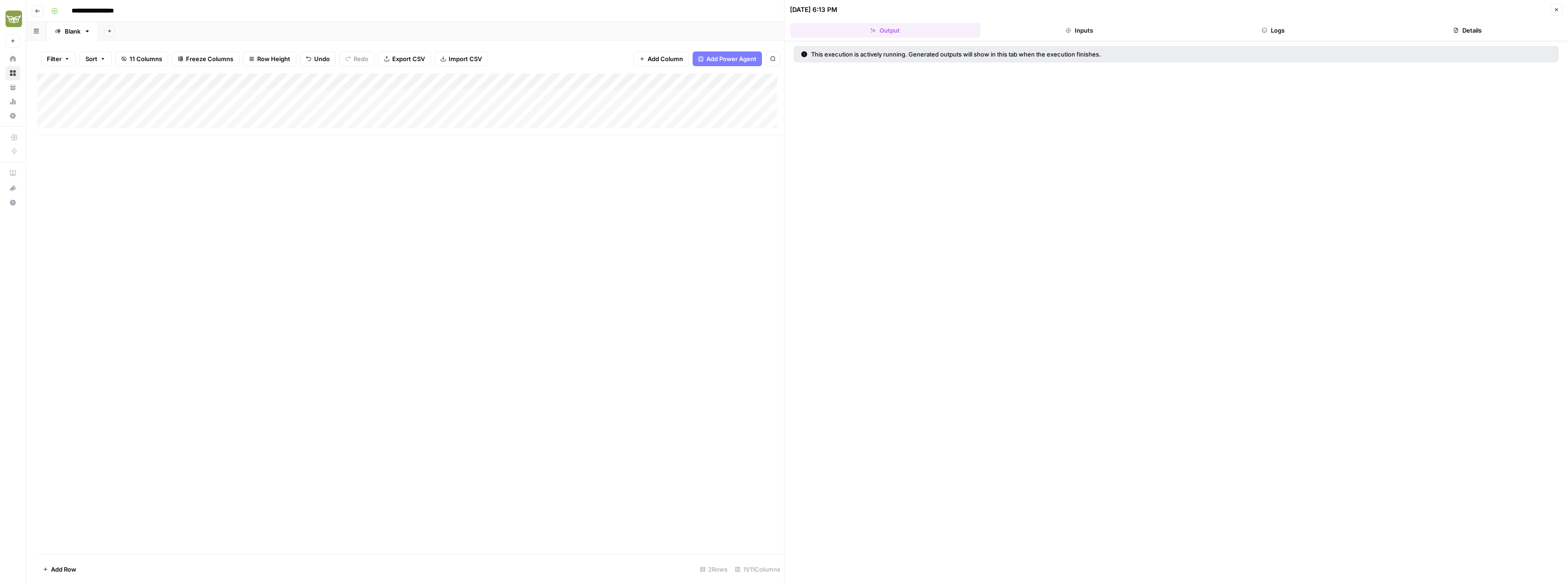
click at [1555, 9] on icon "button" at bounding box center [1557, 9] width 5 height 5
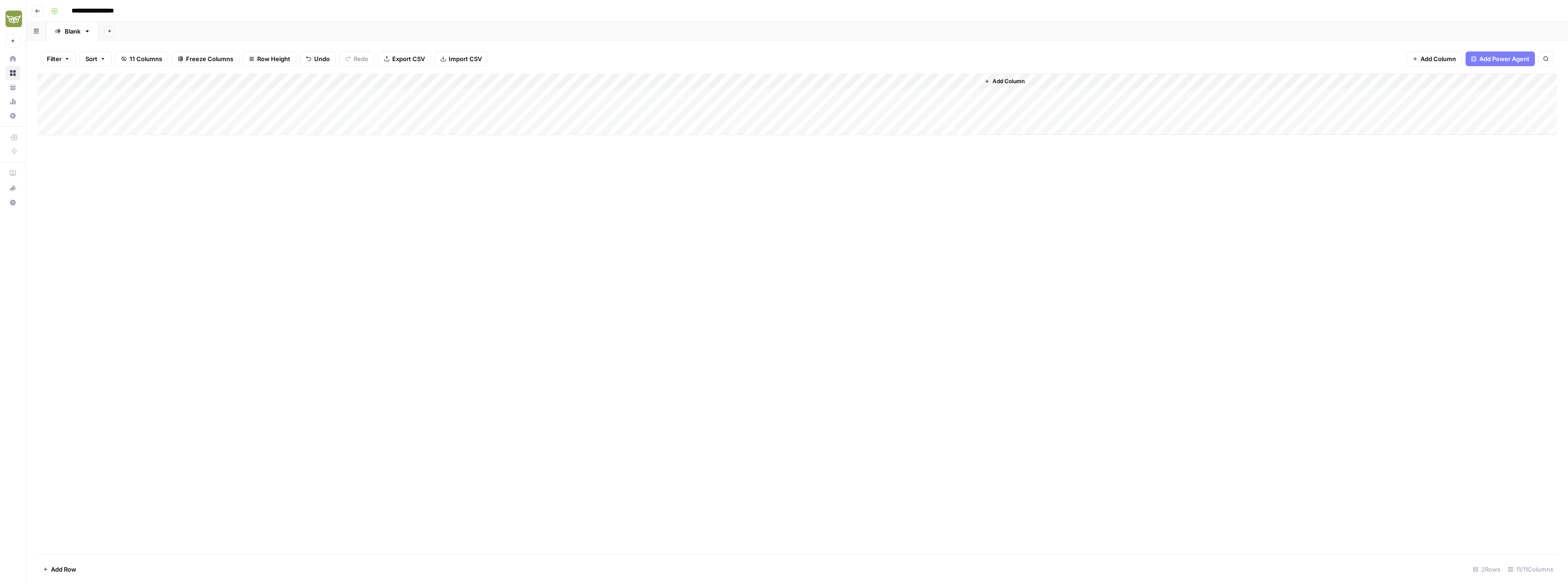
click at [188, 80] on div "Add Column" at bounding box center [797, 104] width 1520 height 61
click at [654, 242] on div "Add Column" at bounding box center [797, 314] width 1520 height 481
